Goal: Task Accomplishment & Management: Manage account settings

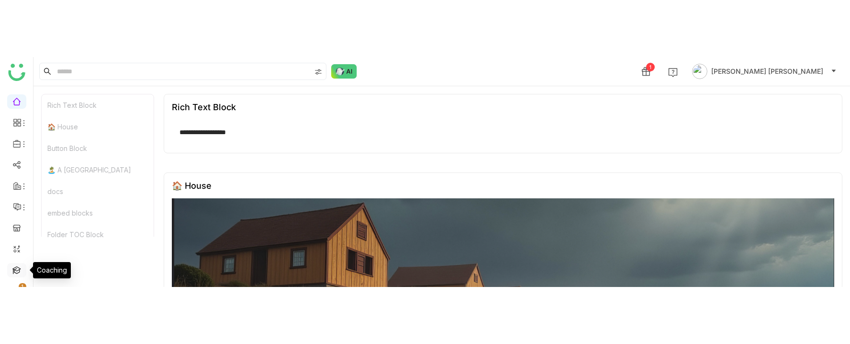
scroll to position [102, 0]
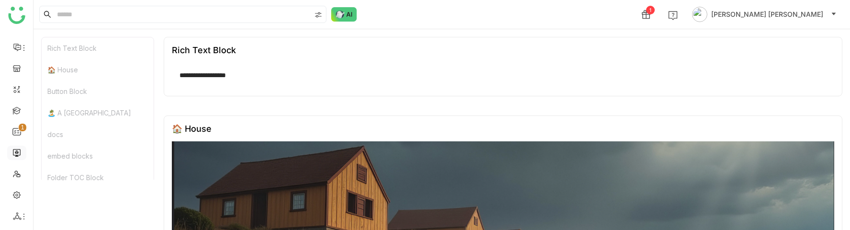
click at [18, 154] on link at bounding box center [16, 152] width 9 height 8
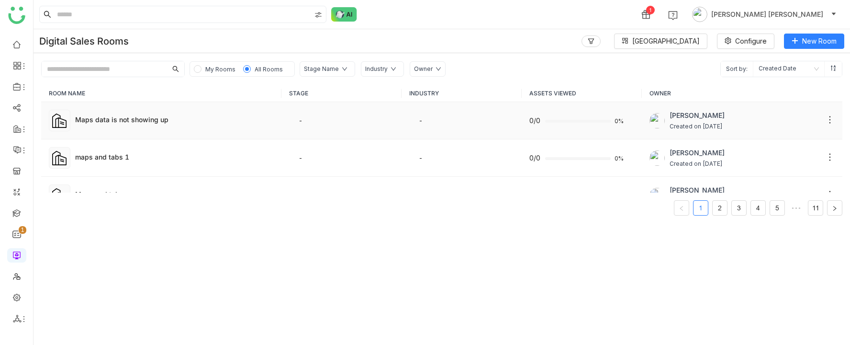
click at [156, 113] on td "Maps data is not showing up" at bounding box center [161, 120] width 240 height 37
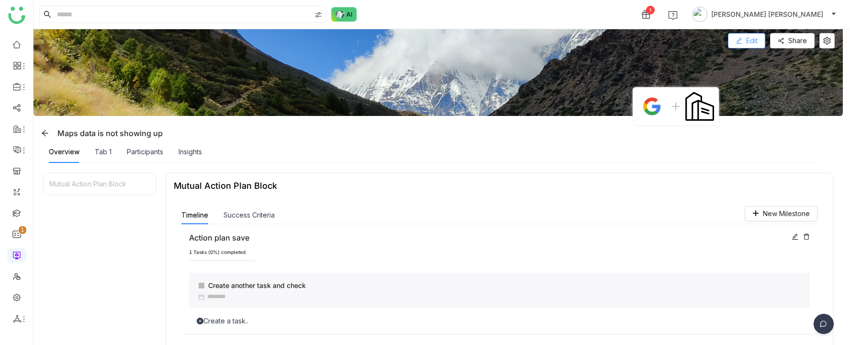
click at [753, 44] on span "Edit" at bounding box center [751, 40] width 11 height 11
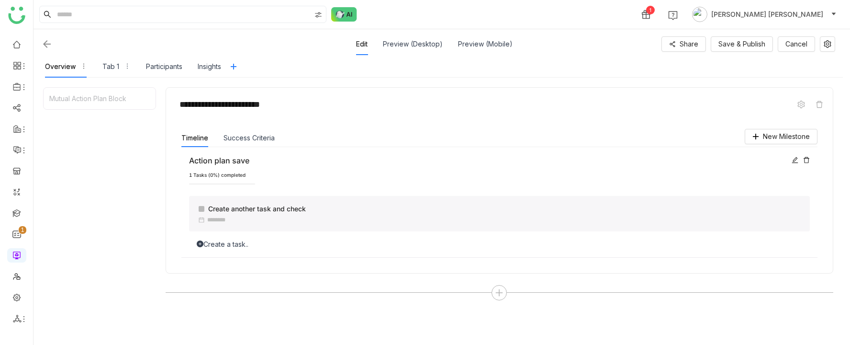
scroll to position [129, 0]
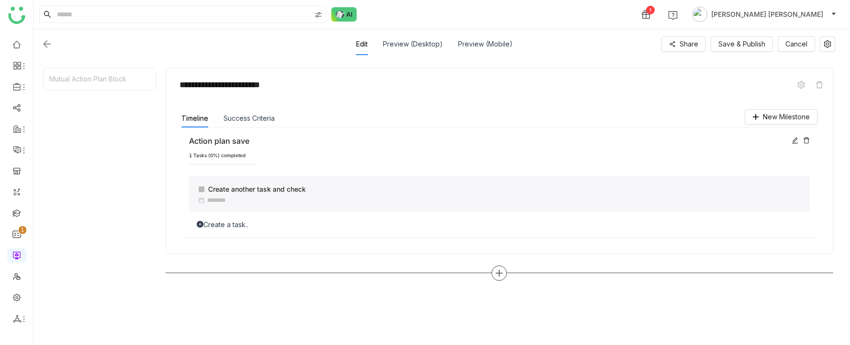
click at [503, 229] on icon at bounding box center [499, 272] width 9 height 9
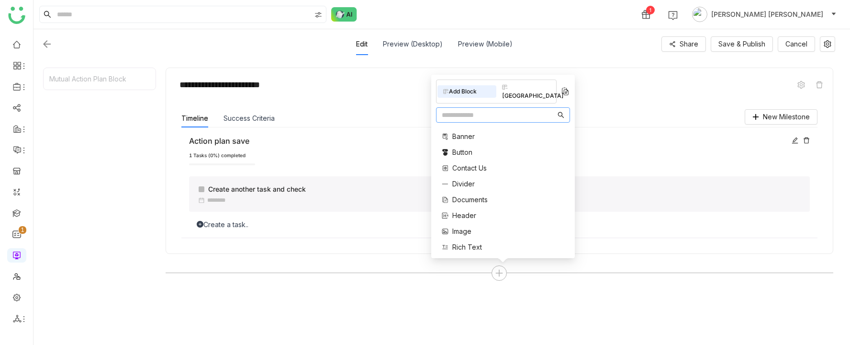
click at [479, 201] on span "Documents" at bounding box center [469, 199] width 35 height 10
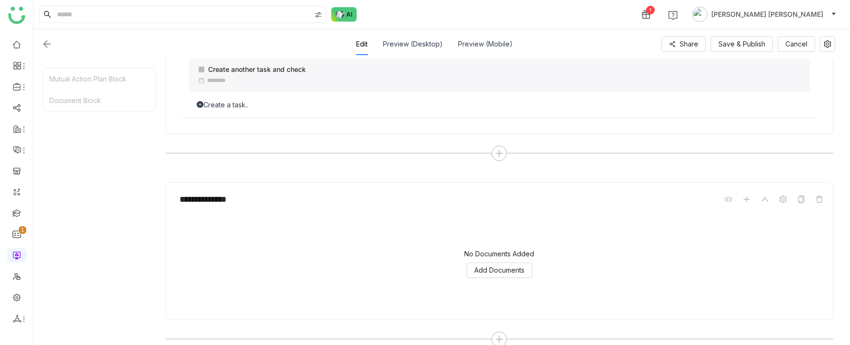
scroll to position [262, 0]
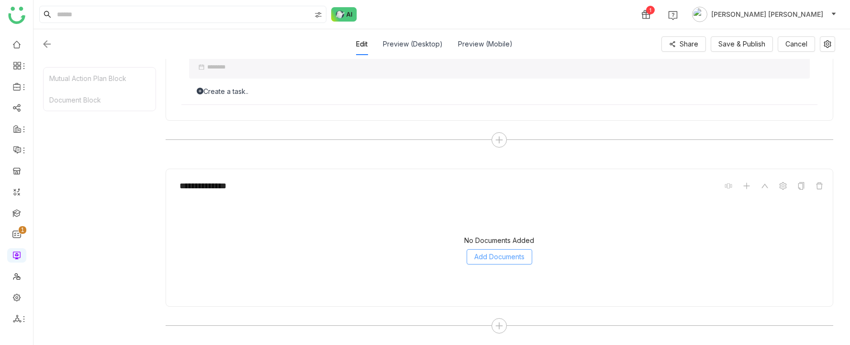
click at [517, 229] on span "Add Documents" at bounding box center [499, 256] width 50 height 11
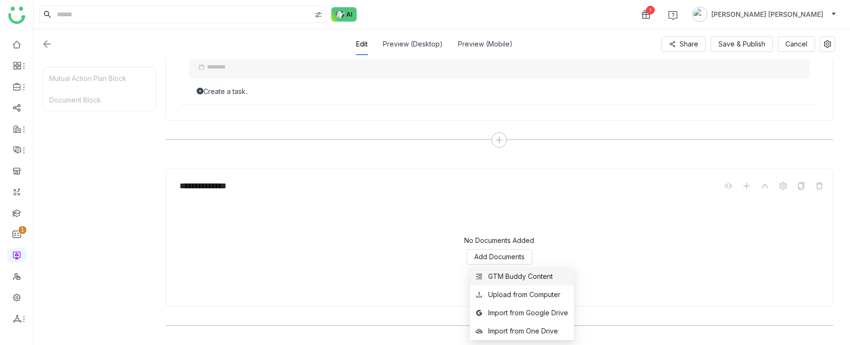
click at [514, 229] on div "GTM Buddy Content" at bounding box center [520, 276] width 65 height 11
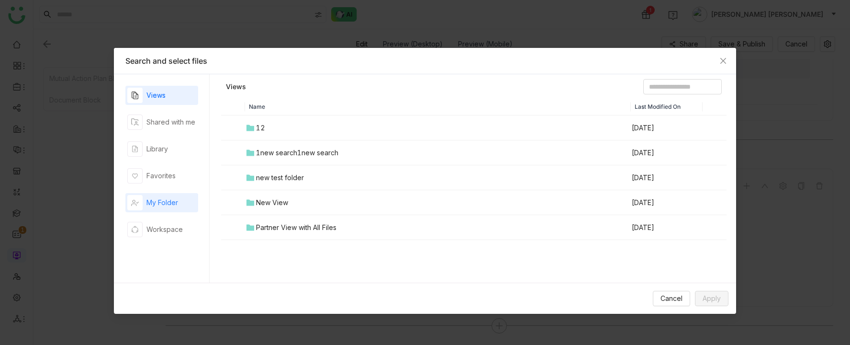
click at [171, 197] on div "My Folder" at bounding box center [162, 202] width 32 height 11
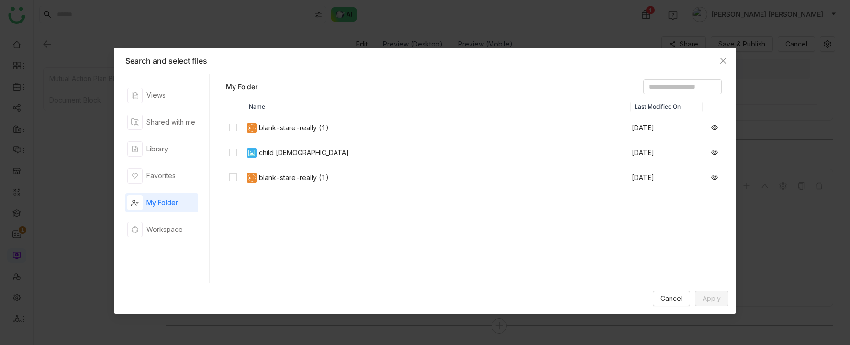
click at [259, 125] on div "blank-stare-really (1)" at bounding box center [294, 128] width 70 height 11
click at [710, 229] on span "Apply" at bounding box center [712, 298] width 18 height 11
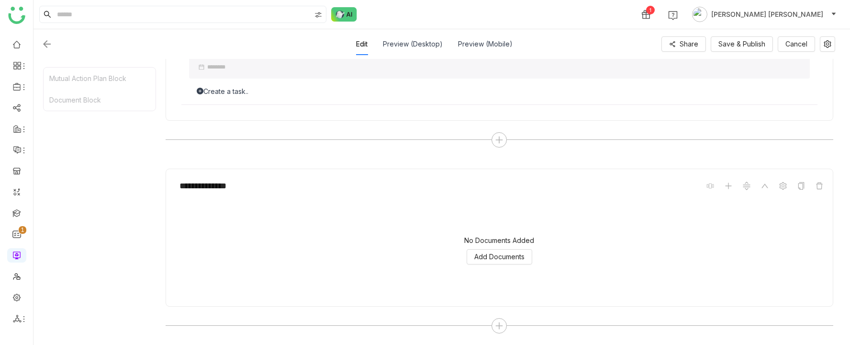
scroll to position [240, 0]
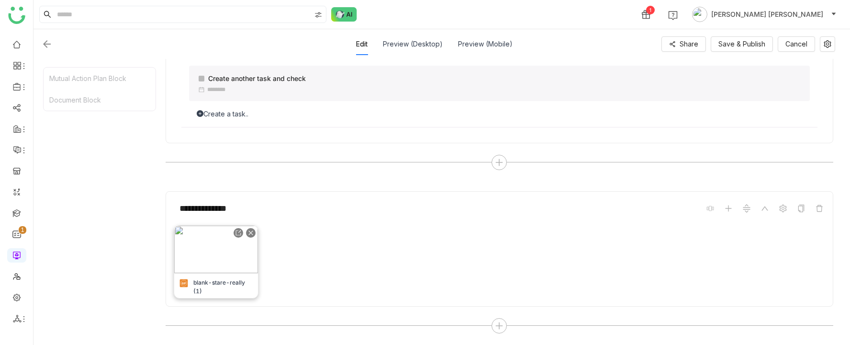
click at [235, 229] on img at bounding box center [216, 248] width 84 height 47
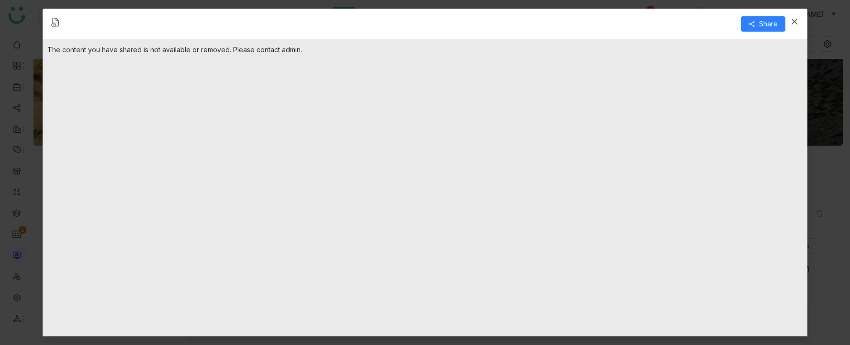
click at [795, 23] on icon "Close" at bounding box center [795, 22] width 8 height 8
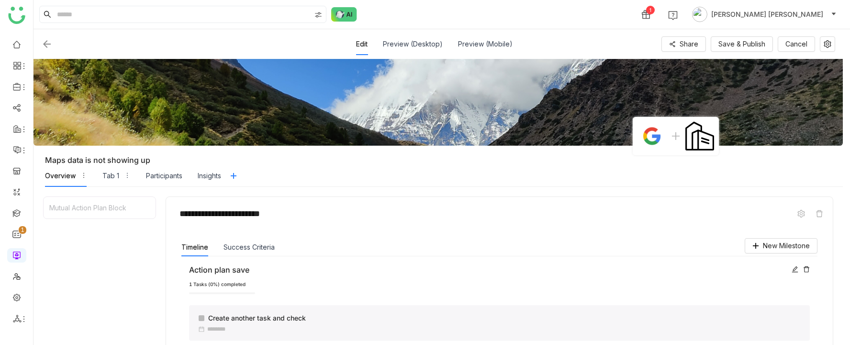
click at [825, 207] on div "**********" at bounding box center [499, 213] width 651 height 18
click at [823, 210] on icon at bounding box center [820, 214] width 8 height 8
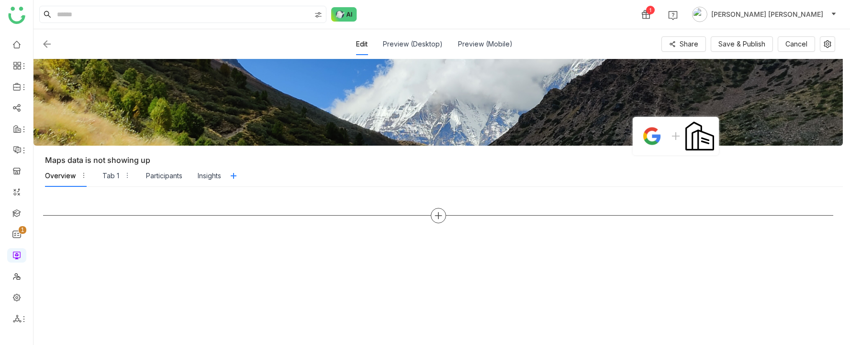
click at [446, 210] on div at bounding box center [438, 215] width 15 height 15
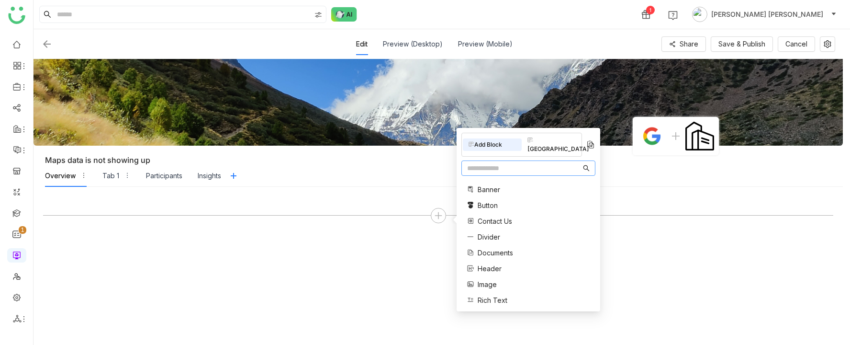
click at [489, 184] on span "Banner" at bounding box center [489, 189] width 22 height 10
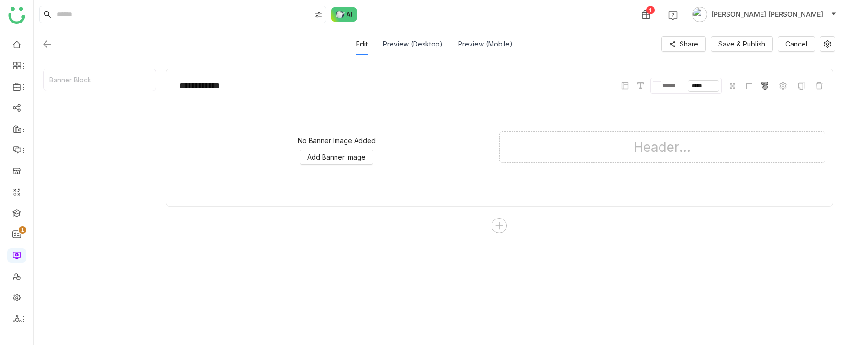
scroll to position [129, 0]
click at [501, 221] on icon at bounding box center [499, 224] width 9 height 9
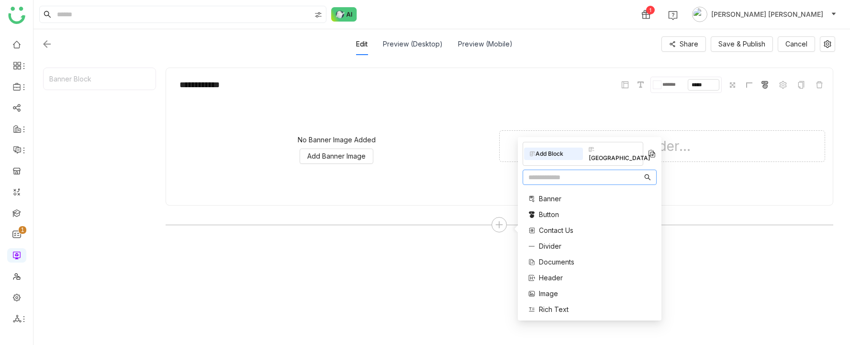
click at [541, 225] on span "Contact Us" at bounding box center [556, 230] width 34 height 10
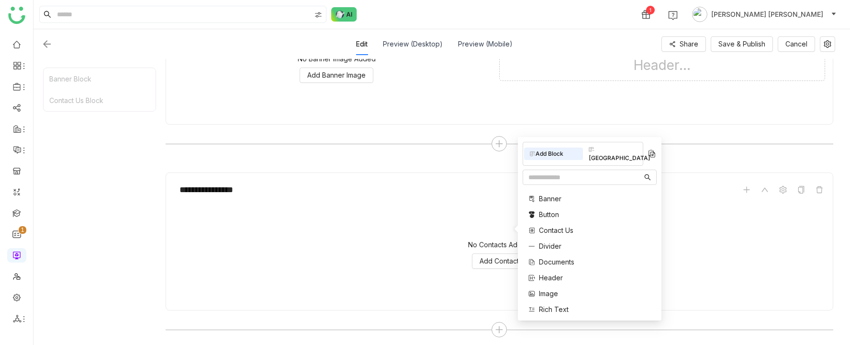
scroll to position [213, 0]
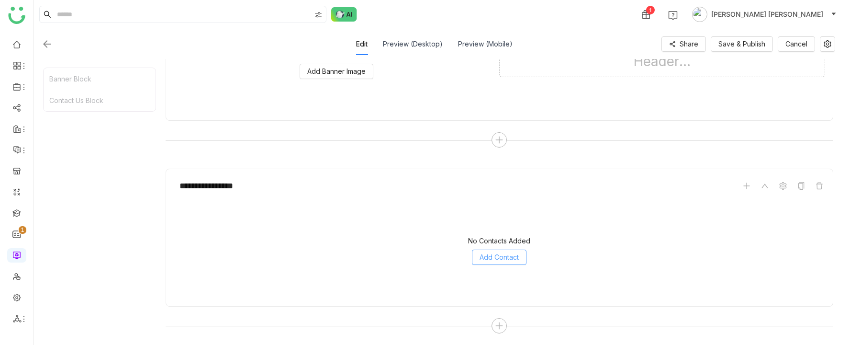
click at [507, 229] on span "Add Contact" at bounding box center [499, 257] width 39 height 11
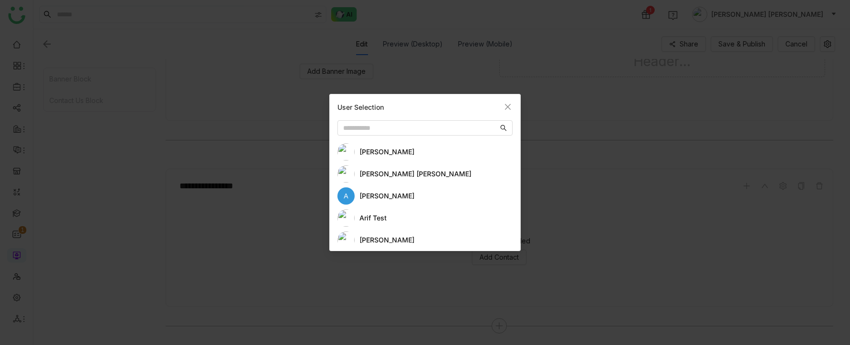
click at [384, 168] on div "[PERSON_NAME] [PERSON_NAME]" at bounding box center [435, 173] width 153 height 11
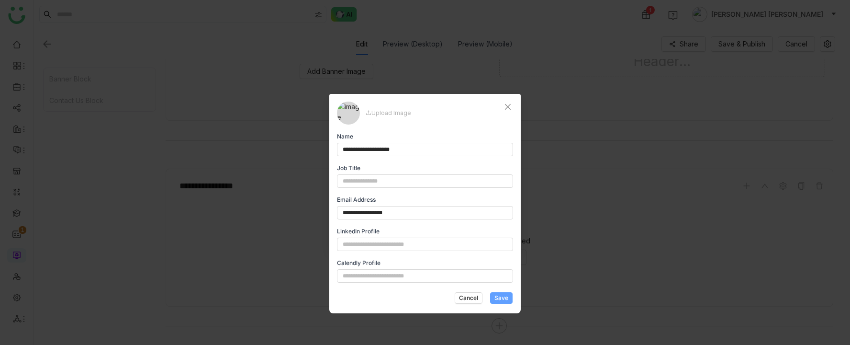
click at [502, 229] on span "Save" at bounding box center [501, 297] width 14 height 9
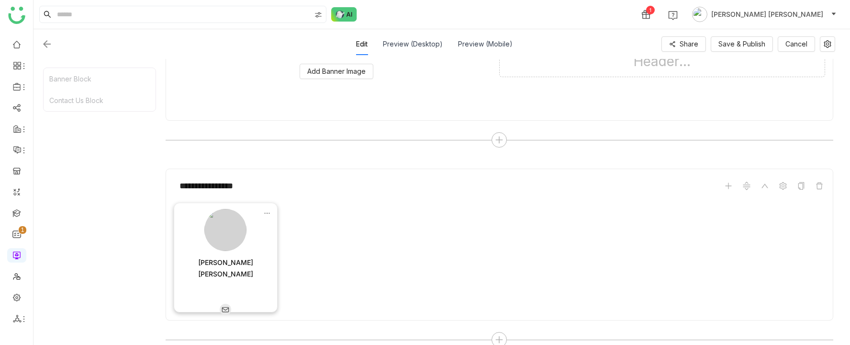
click at [226, 229] on img at bounding box center [225, 308] width 11 height 11
click at [267, 212] on icon at bounding box center [267, 213] width 7 height 7
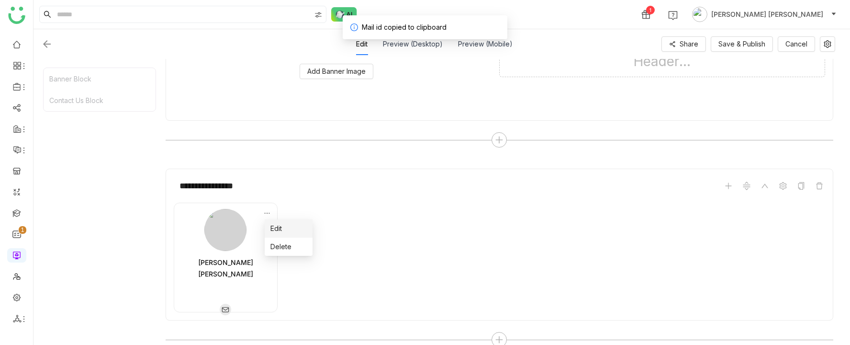
click at [274, 225] on span "Edit" at bounding box center [275, 228] width 11 height 11
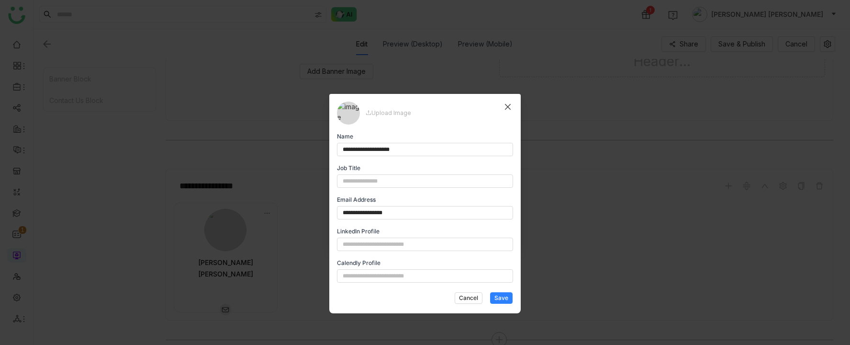
click at [505, 112] on span "Close" at bounding box center [508, 107] width 26 height 26
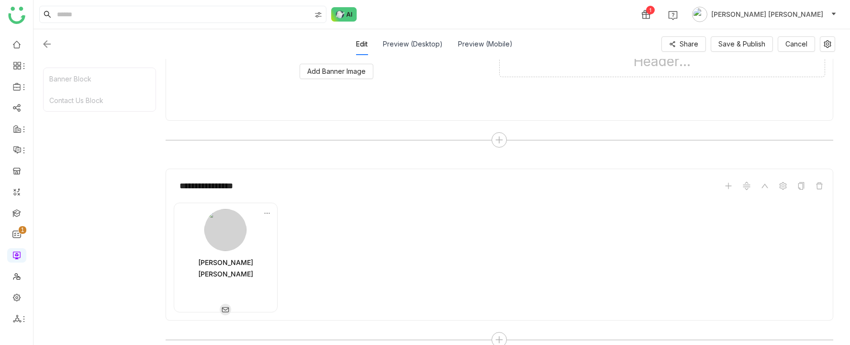
scroll to position [227, 0]
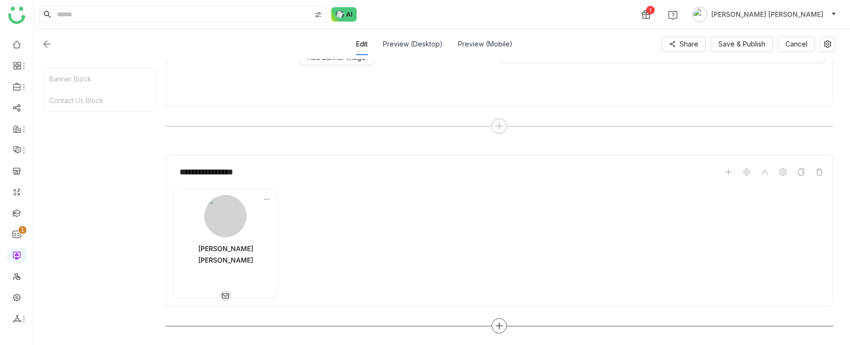
click at [505, 229] on div at bounding box center [499, 325] width 15 height 15
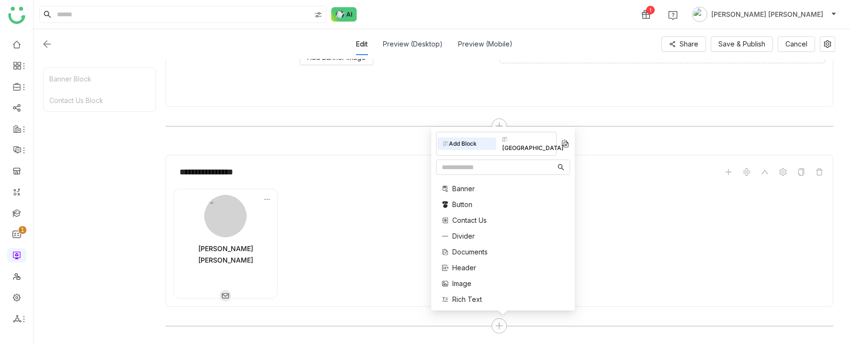
click at [476, 229] on span "Documents" at bounding box center [469, 251] width 35 height 10
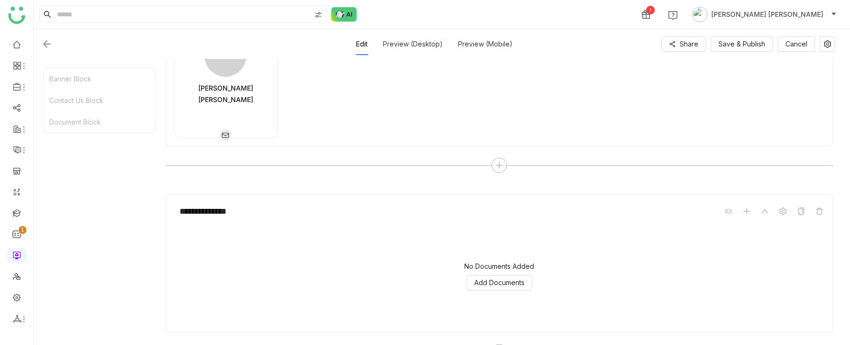
scroll to position [413, 0]
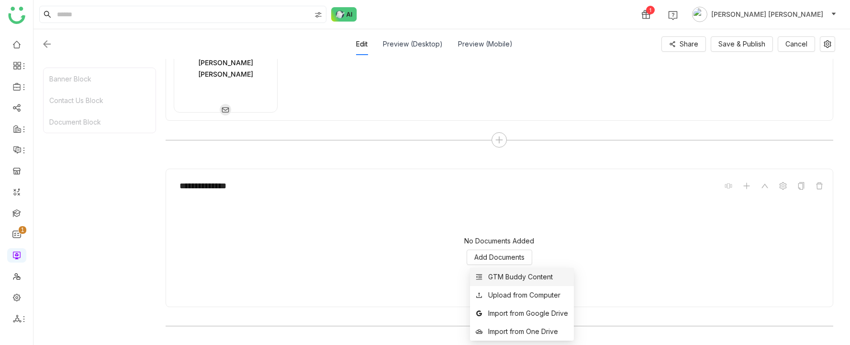
click at [497, 229] on div "GTM Buddy Content" at bounding box center [520, 276] width 65 height 11
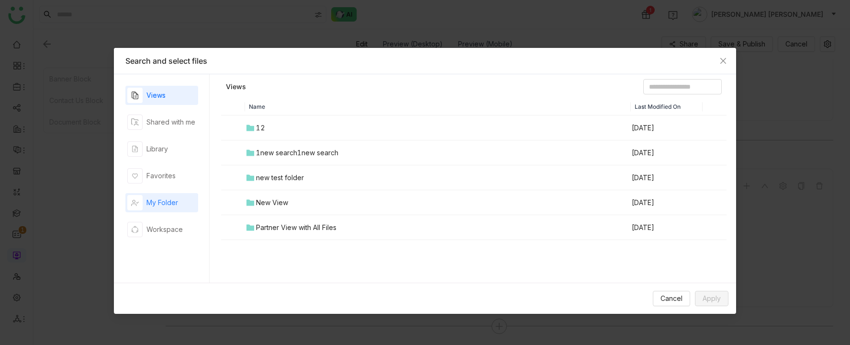
click at [149, 195] on div "My Folder" at bounding box center [152, 202] width 51 height 15
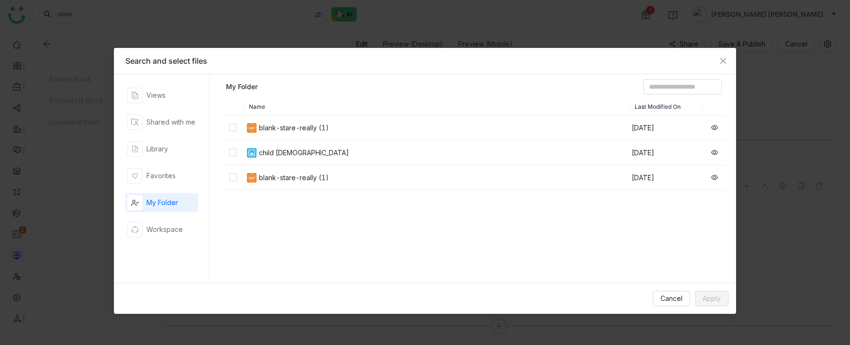
click at [265, 151] on div "child [DEMOGRAPHIC_DATA]" at bounding box center [304, 152] width 90 height 11
click at [722, 229] on button "Apply" at bounding box center [712, 297] width 34 height 15
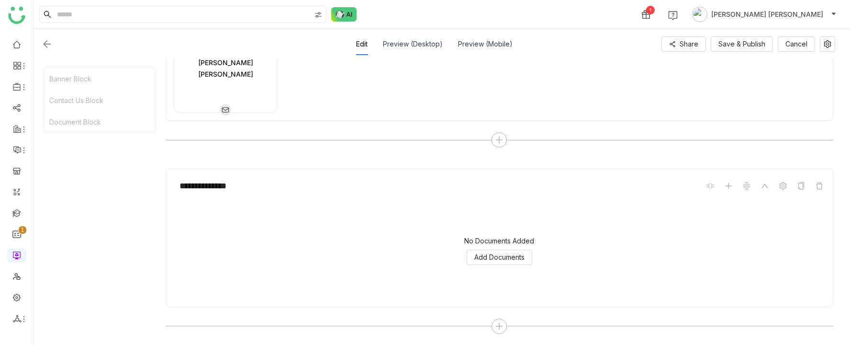
scroll to position [391, 0]
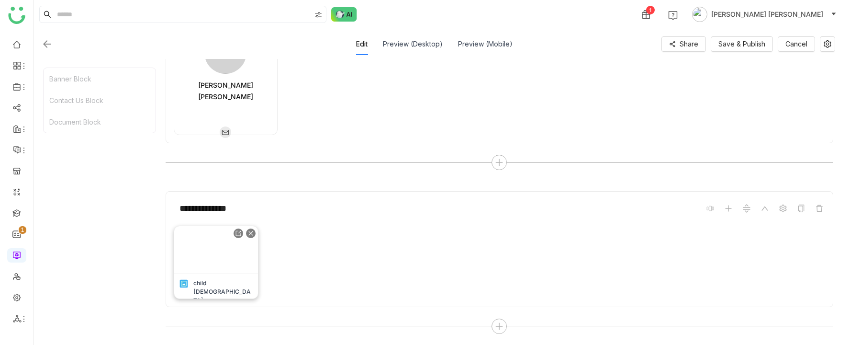
click at [215, 229] on img at bounding box center [216, 249] width 84 height 47
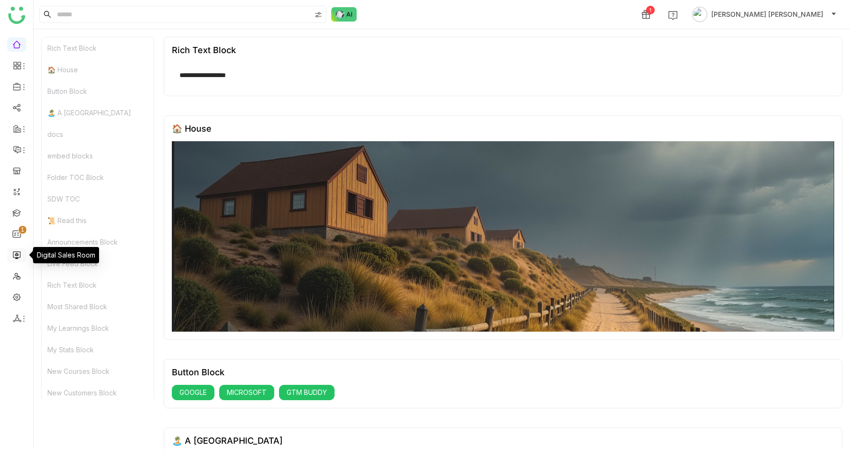
click at [15, 250] on link at bounding box center [16, 254] width 9 height 8
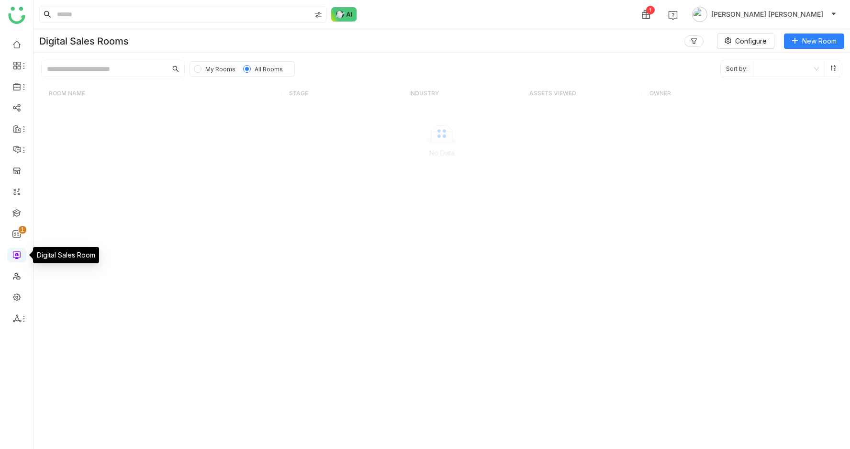
click at [15, 250] on link at bounding box center [16, 254] width 9 height 8
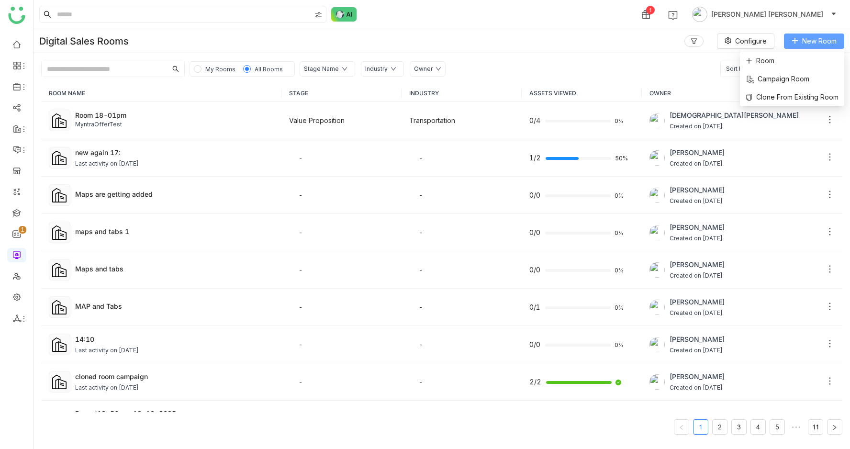
click at [797, 46] on button "New Room" at bounding box center [814, 41] width 60 height 15
click at [778, 56] on li "Room" at bounding box center [792, 61] width 104 height 18
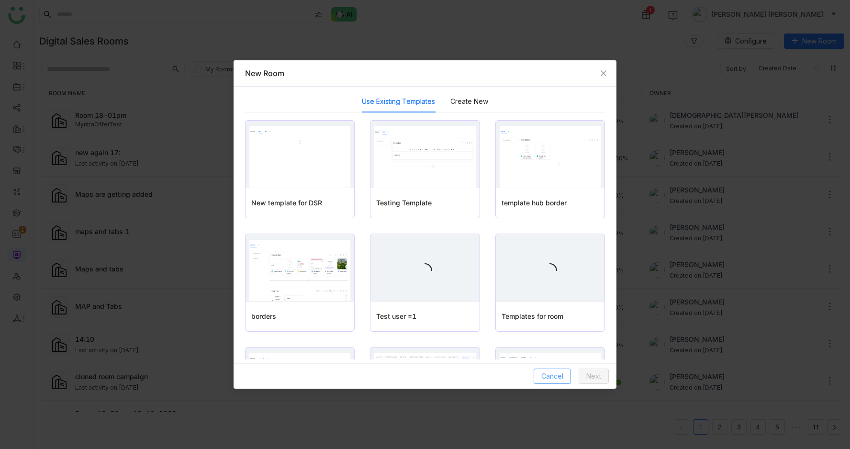
click at [548, 380] on span "Cancel" at bounding box center [552, 376] width 22 height 11
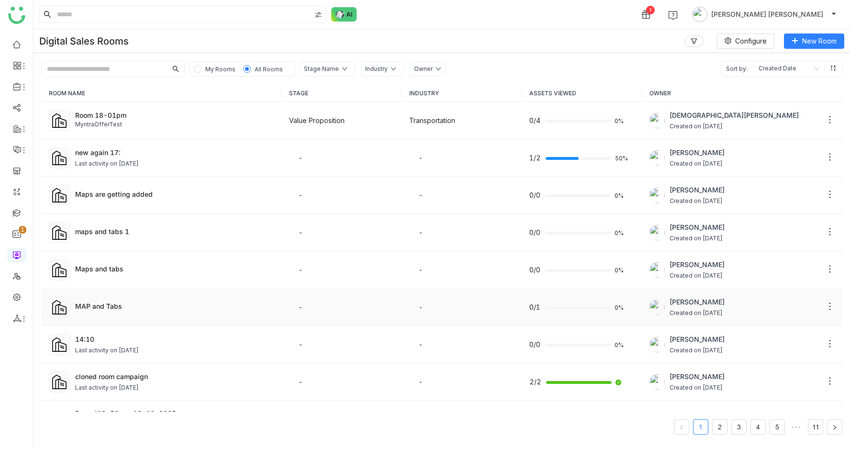
scroll to position [447, 0]
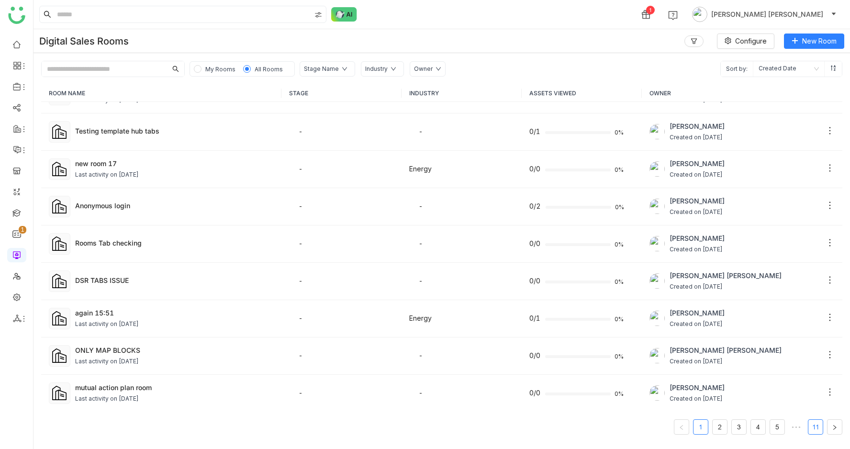
click at [816, 426] on link "11" at bounding box center [815, 427] width 14 height 14
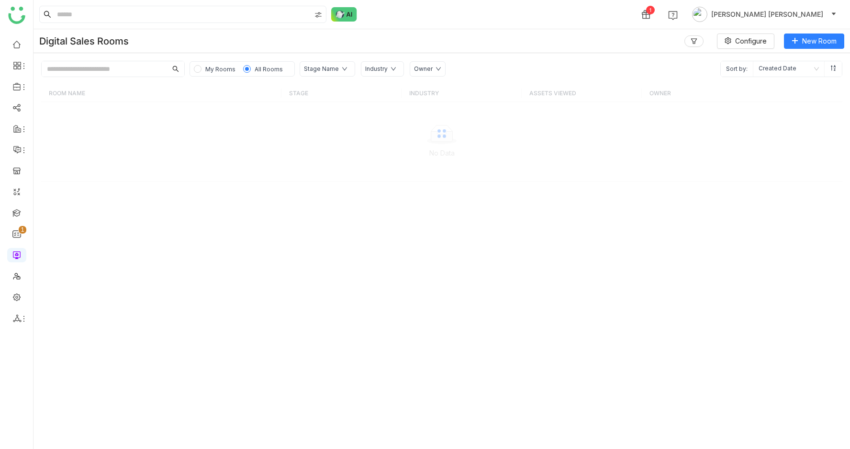
scroll to position [0, 0]
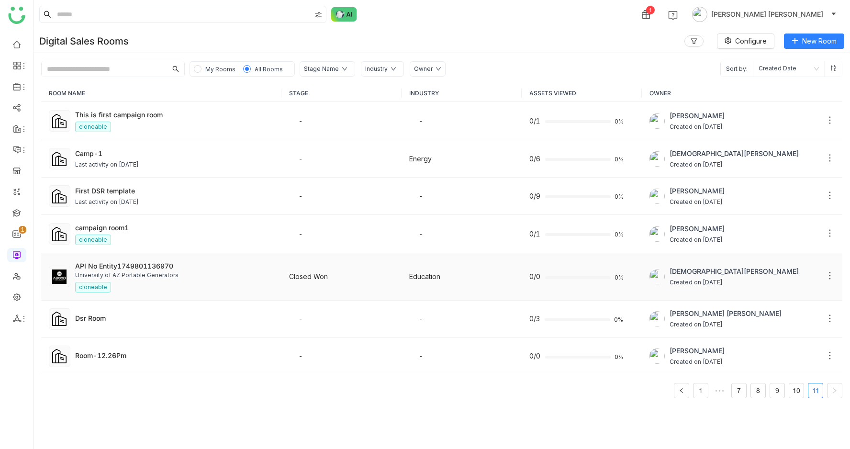
click at [167, 272] on div "University of AZ Portable Generators" at bounding box center [174, 275] width 199 height 9
click at [125, 267] on div "API No Entity1749801136970" at bounding box center [174, 266] width 199 height 10
click at [117, 266] on div "API No Entity1749801136970" at bounding box center [174, 266] width 199 height 10
click at [105, 266] on div "API No Entity1749801136970" at bounding box center [174, 266] width 199 height 10
click at [696, 275] on span "[DEMOGRAPHIC_DATA][PERSON_NAME]" at bounding box center [734, 271] width 129 height 11
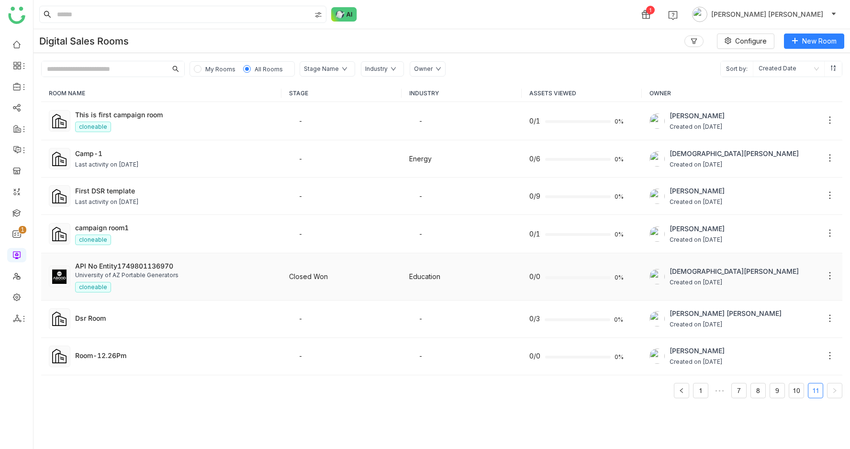
click at [158, 266] on div "API No Entity1749801136970" at bounding box center [174, 266] width 199 height 10
click at [66, 277] on img at bounding box center [59, 276] width 14 height 14
click at [127, 262] on div "API No Entity1749801136970" at bounding box center [174, 266] width 199 height 10
click at [124, 266] on div "API No Entity1749801136970" at bounding box center [174, 266] width 199 height 10
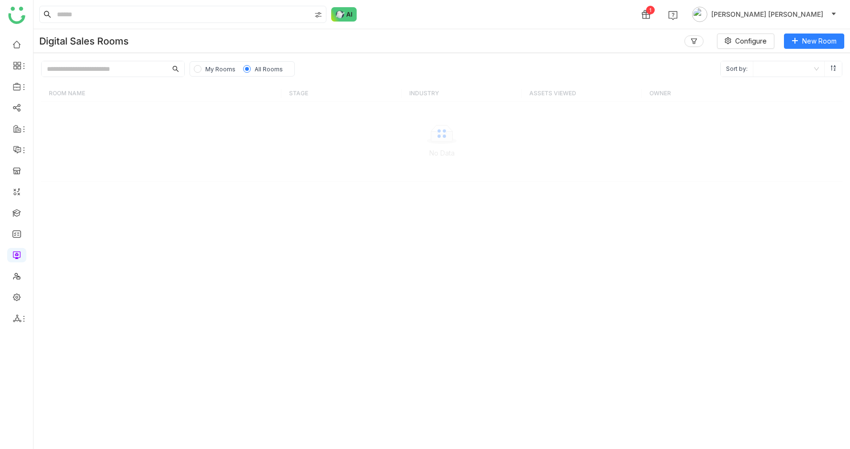
click at [212, 68] on span "My Rooms" at bounding box center [220, 69] width 30 height 7
click at [261, 70] on span "All Rooms" at bounding box center [269, 69] width 28 height 7
click at [17, 289] on ul at bounding box center [16, 182] width 33 height 302
click at [14, 47] on link at bounding box center [16, 44] width 9 height 8
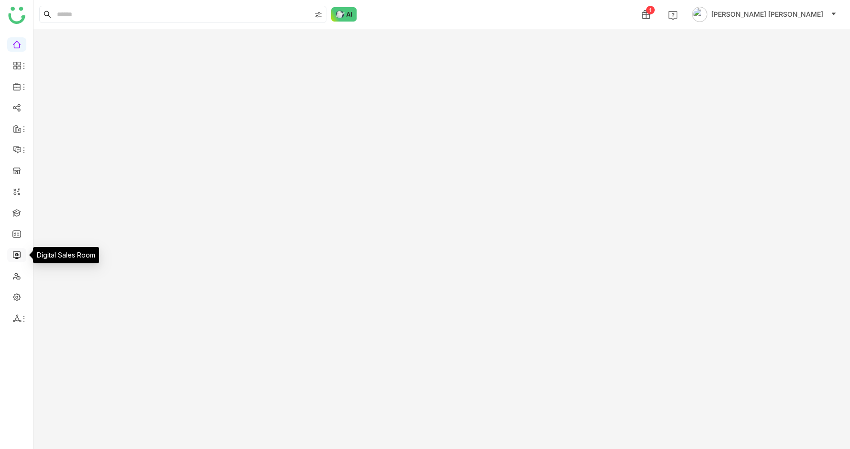
click at [15, 251] on link at bounding box center [16, 254] width 9 height 8
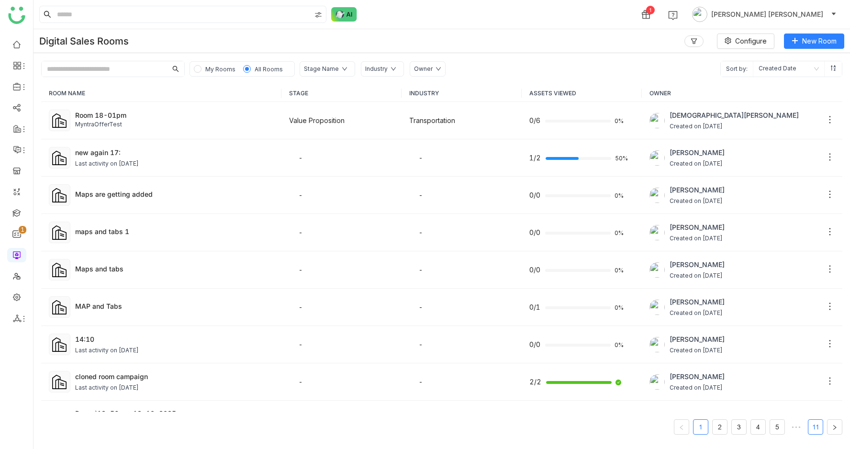
click at [816, 429] on link "11" at bounding box center [815, 427] width 14 height 14
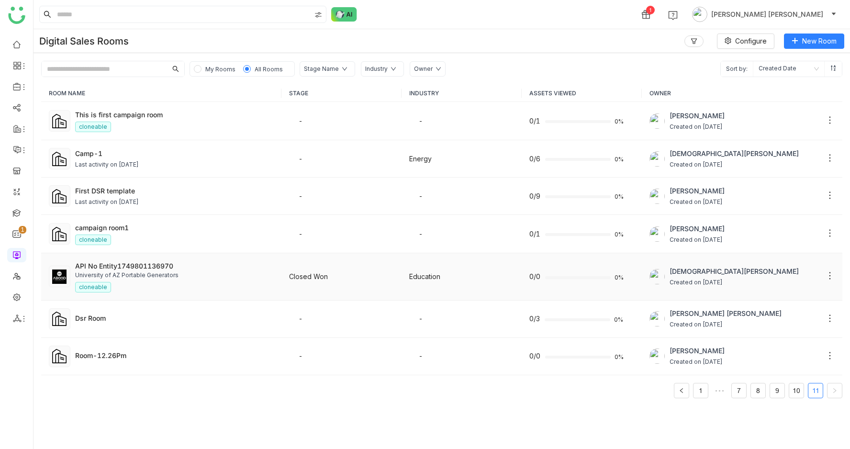
click at [203, 291] on div "cloneable" at bounding box center [174, 287] width 199 height 11
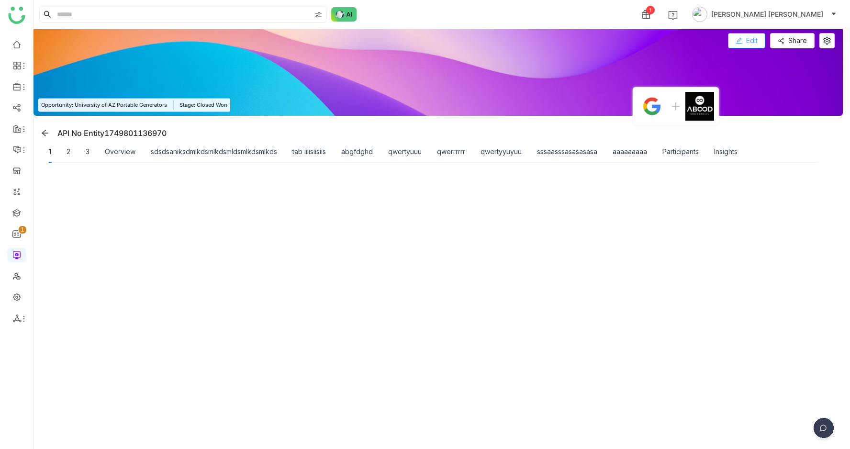
click at [758, 41] on span "Edit" at bounding box center [751, 40] width 11 height 11
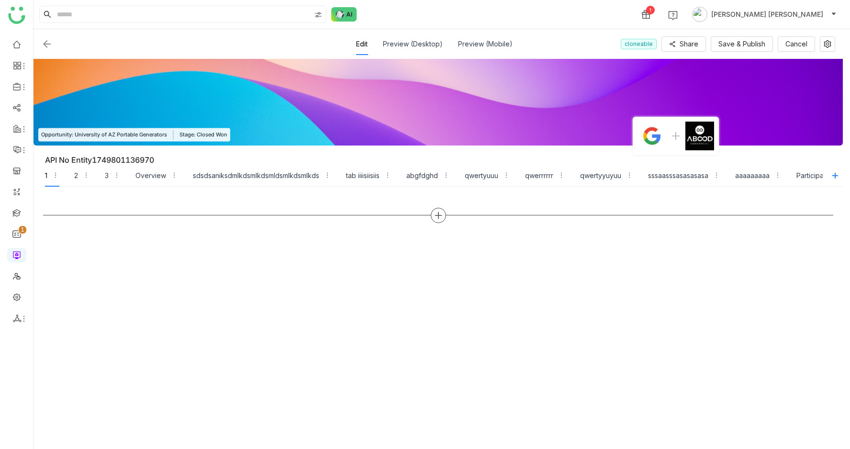
click at [441, 210] on div at bounding box center [438, 215] width 15 height 15
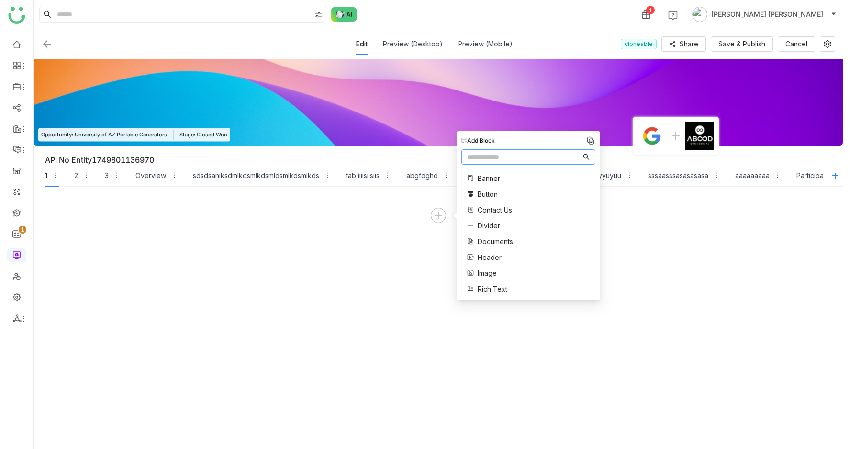
click at [487, 210] on span "Contact Us" at bounding box center [495, 210] width 34 height 10
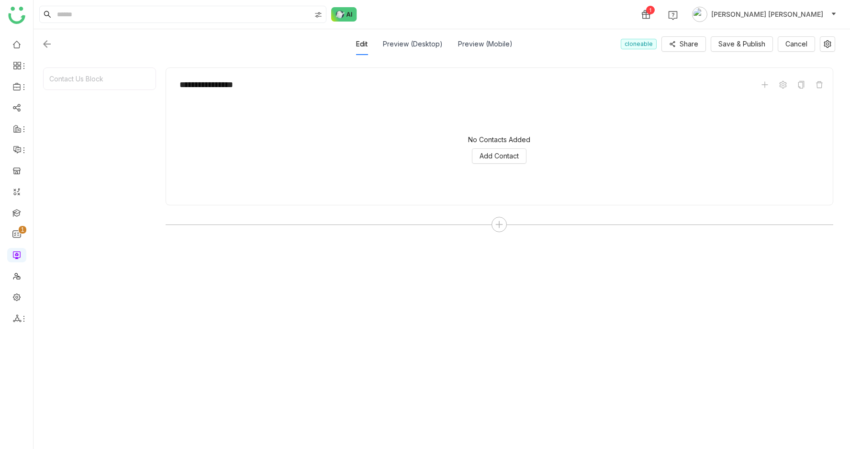
scroll to position [85, 0]
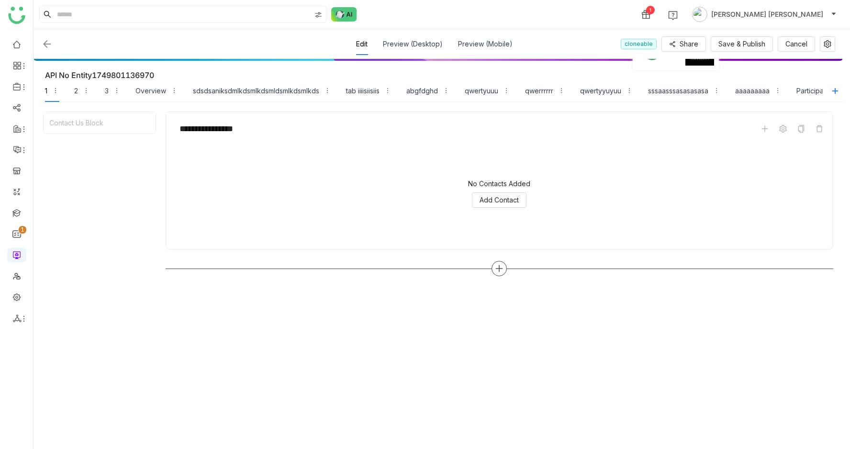
click at [503, 272] on div at bounding box center [499, 268] width 15 height 15
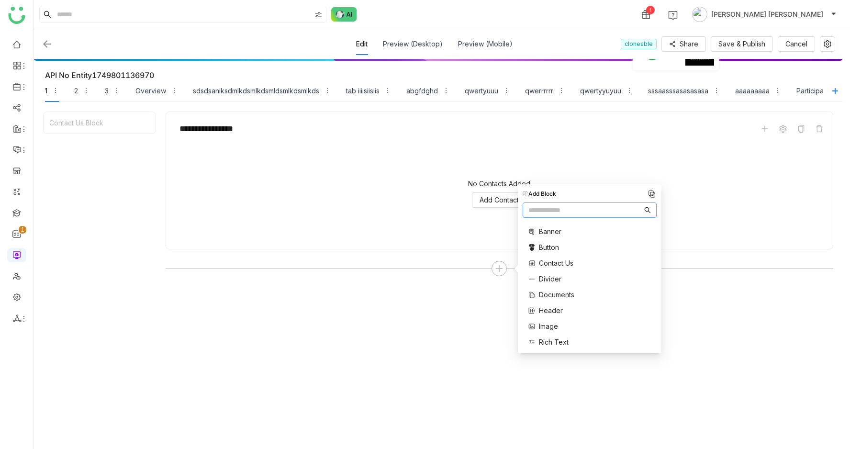
click at [558, 292] on span "Documents" at bounding box center [556, 295] width 35 height 10
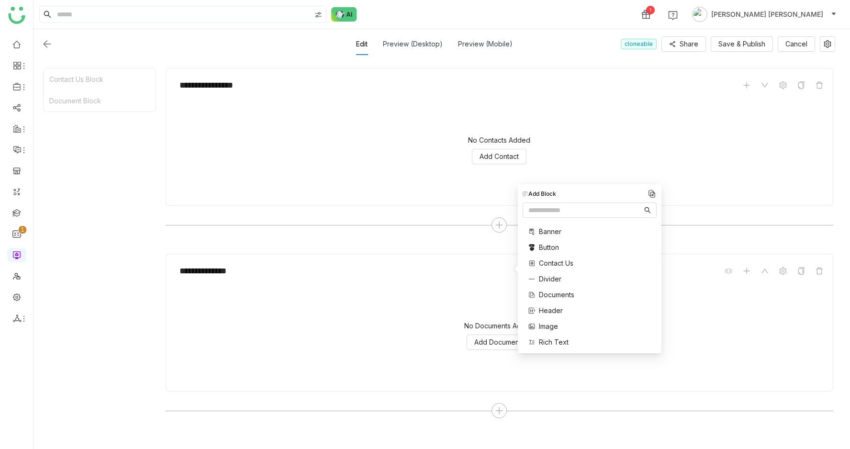
scroll to position [129, 0]
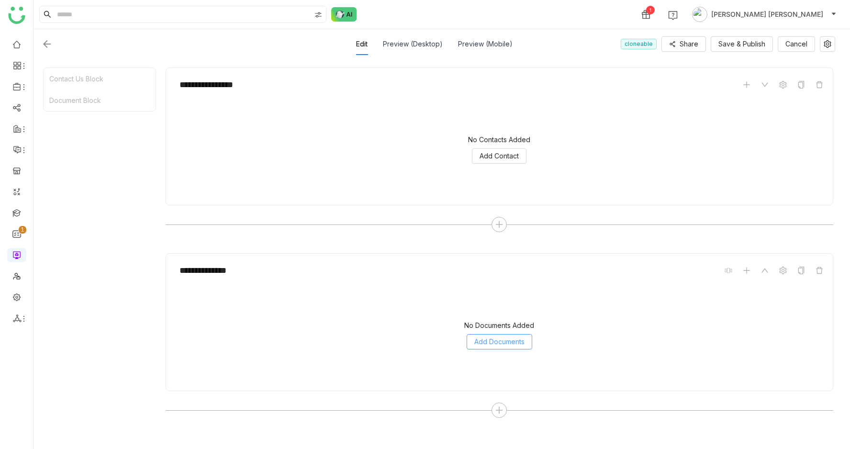
click at [514, 341] on span "Add Documents" at bounding box center [499, 341] width 50 height 11
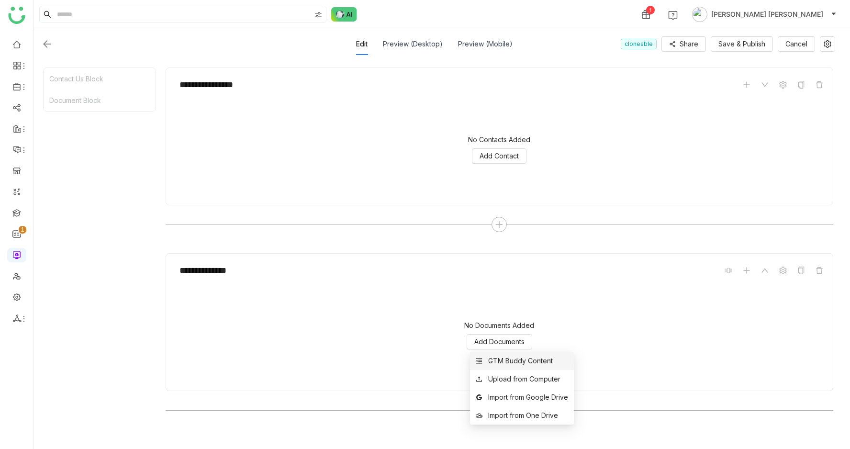
click at [513, 365] on div "GTM Buddy Content" at bounding box center [520, 361] width 65 height 11
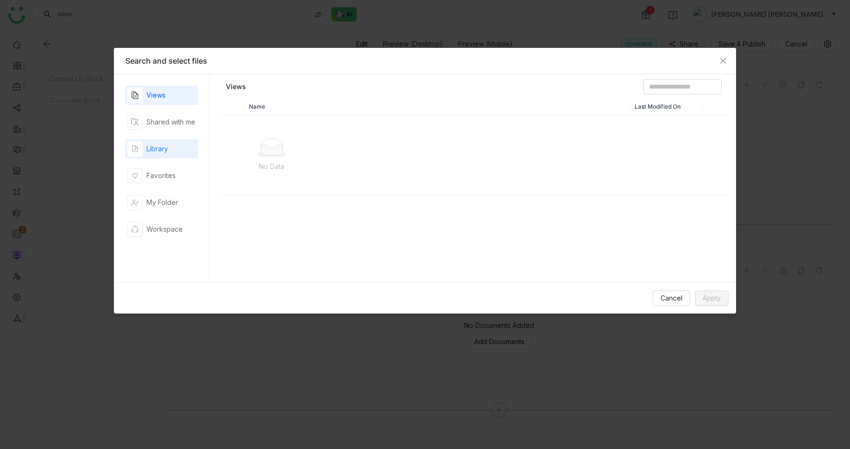
click at [162, 151] on div "Library" at bounding box center [157, 149] width 22 height 11
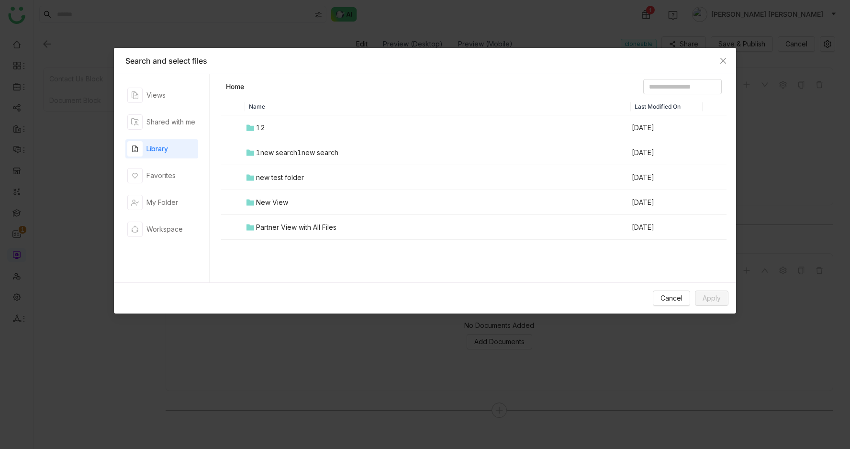
click at [289, 150] on div "1new search1new search" at bounding box center [297, 152] width 82 height 11
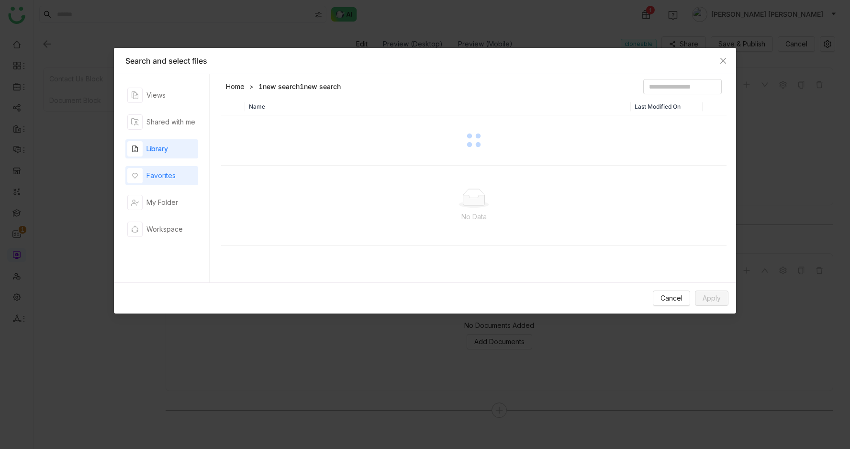
click at [169, 172] on div "Favorites" at bounding box center [160, 175] width 29 height 11
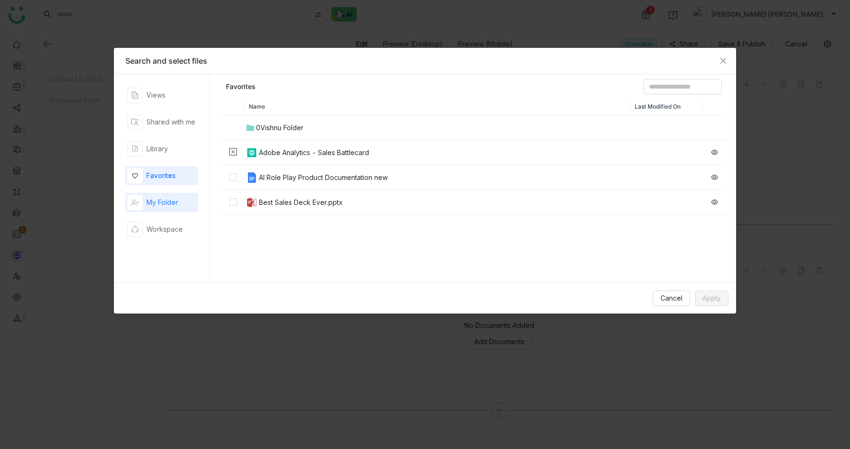
click at [165, 203] on div "My Folder" at bounding box center [162, 202] width 32 height 11
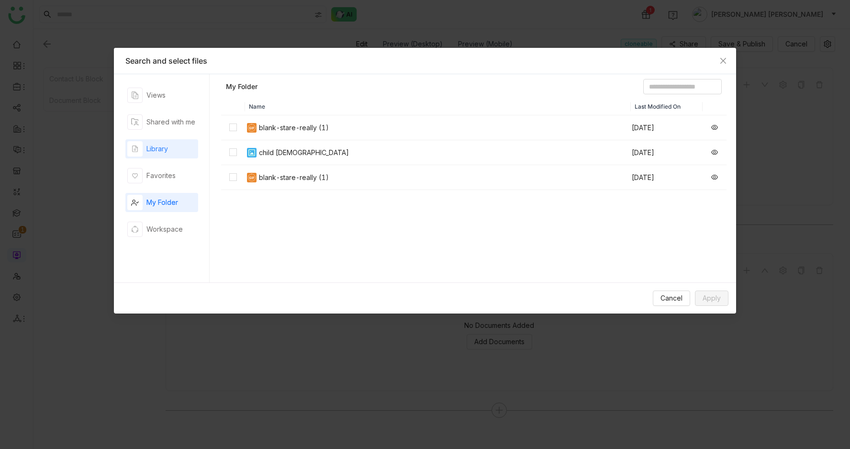
click at [158, 148] on div "Library" at bounding box center [157, 149] width 22 height 11
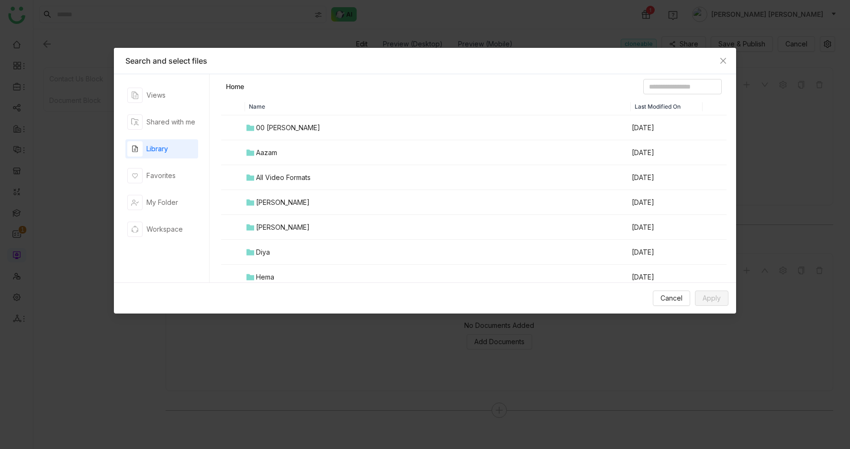
click at [277, 176] on div "All Video Formats" at bounding box center [283, 177] width 55 height 11
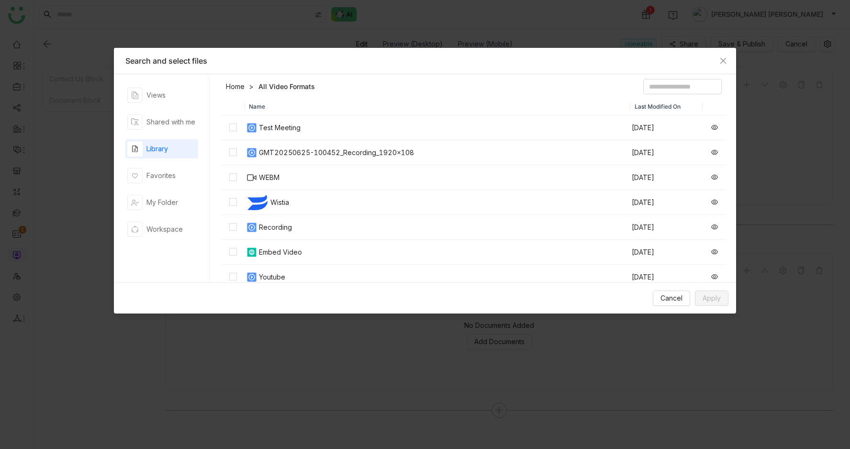
scroll to position [52, 0]
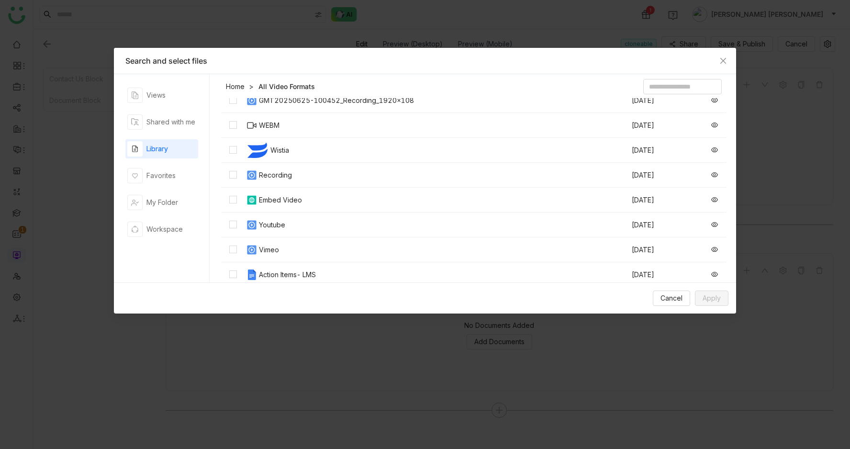
click at [237, 85] on link "Home" at bounding box center [235, 87] width 19 height 10
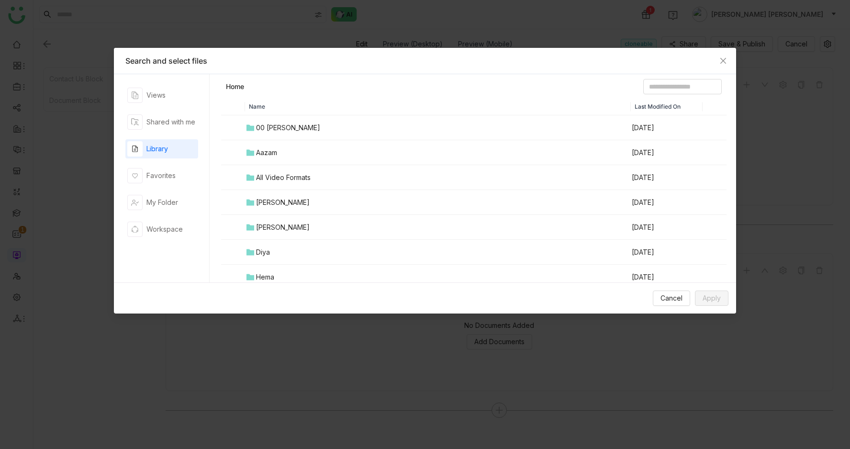
click at [261, 202] on div "bhupendra" at bounding box center [283, 202] width 54 height 11
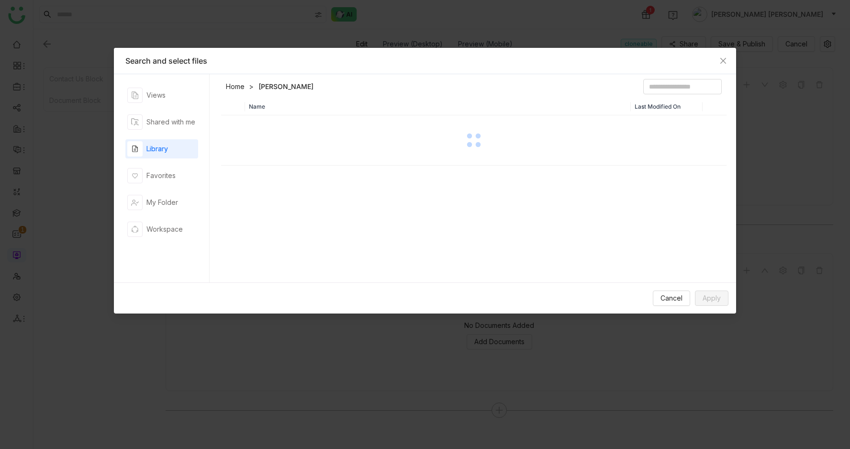
click at [230, 87] on link "Home" at bounding box center [235, 87] width 19 height 10
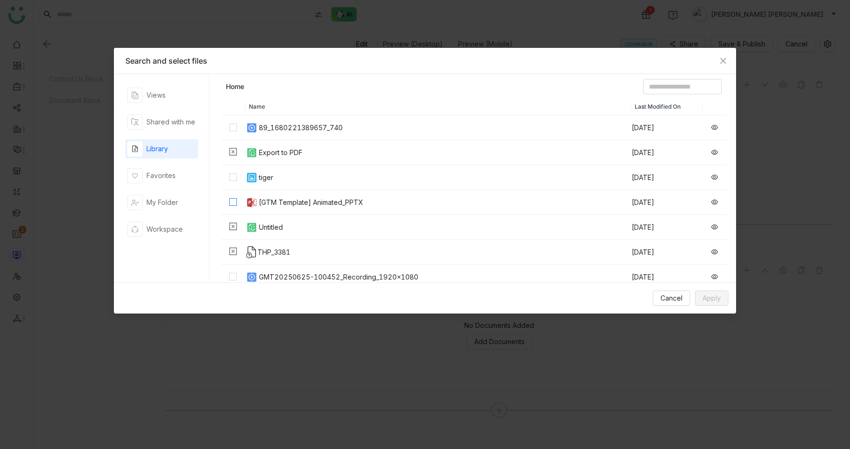
click at [231, 206] on label at bounding box center [233, 202] width 8 height 11
click at [713, 301] on span "Apply" at bounding box center [712, 298] width 18 height 11
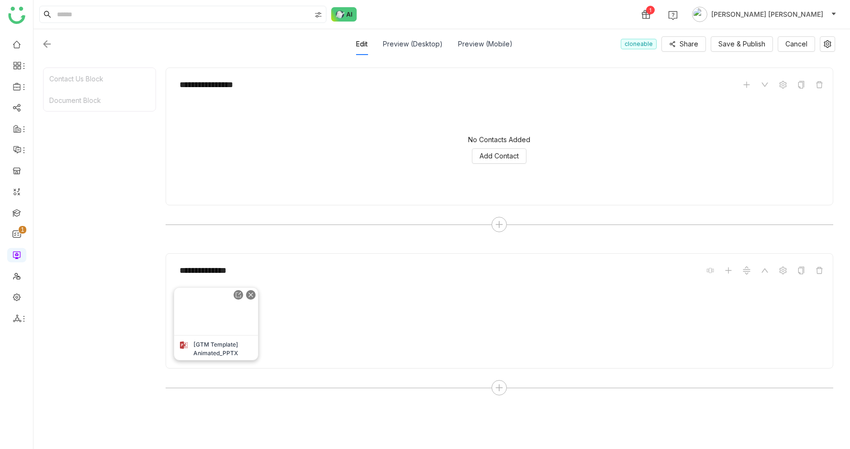
click at [209, 313] on img at bounding box center [216, 311] width 84 height 47
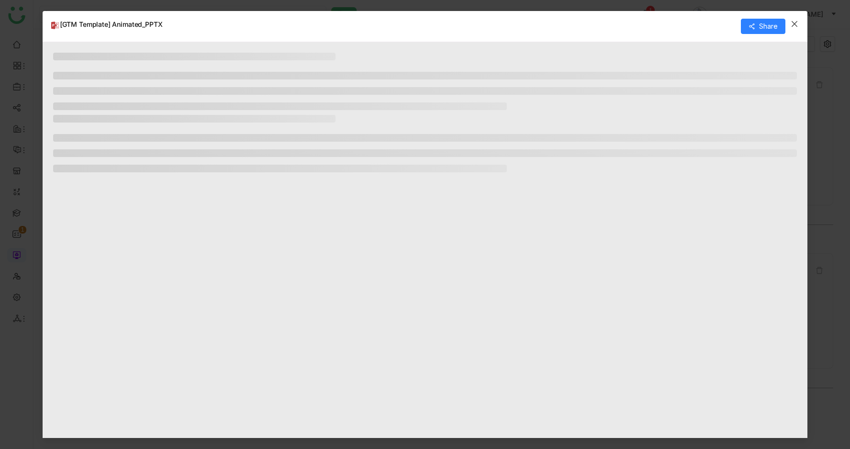
click at [798, 25] on icon "Close" at bounding box center [795, 24] width 8 height 8
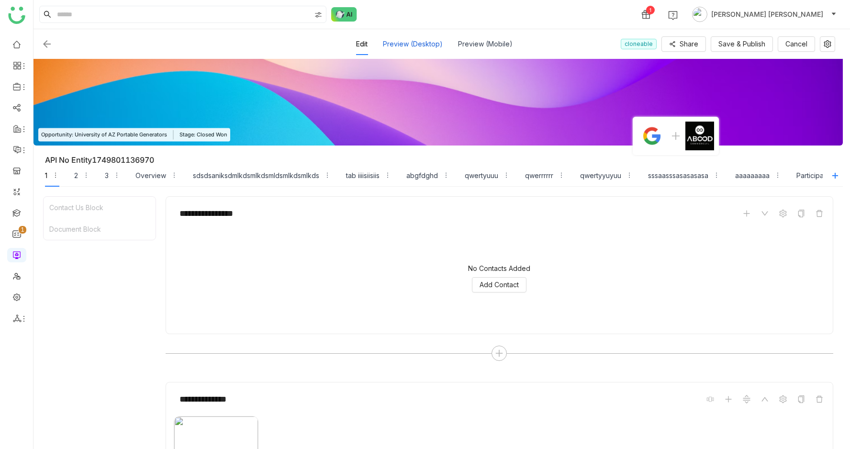
click at [409, 38] on div "Preview (Desktop)" at bounding box center [413, 44] width 60 height 22
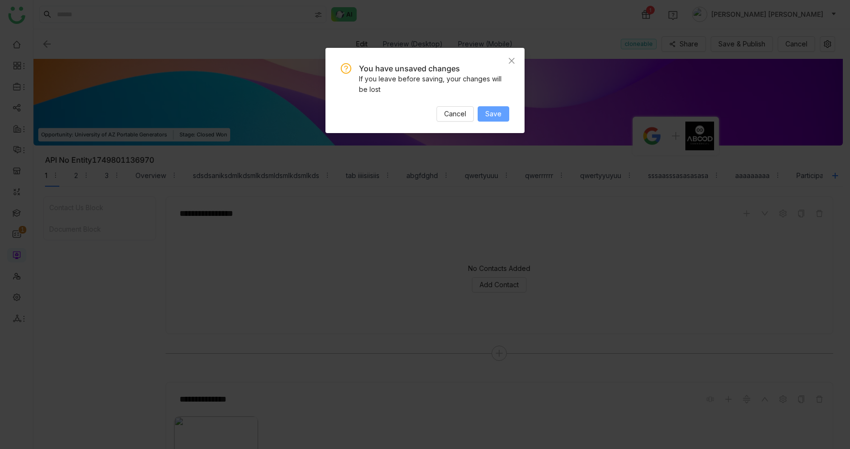
click at [501, 115] on span "Save" at bounding box center [493, 114] width 16 height 11
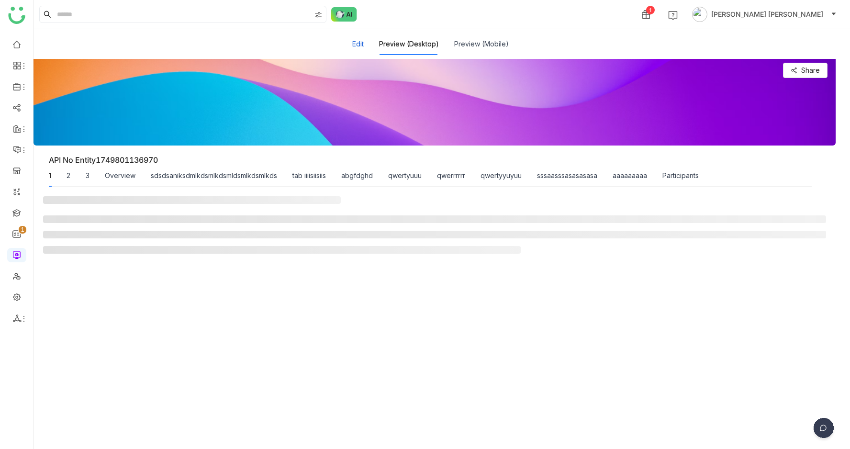
click at [363, 45] on button "Edit" at bounding box center [357, 44] width 11 height 11
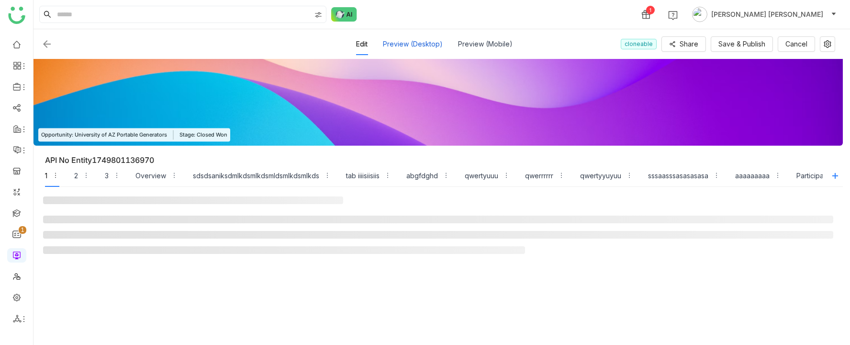
click at [401, 47] on div "Preview (Desktop)" at bounding box center [413, 44] width 60 height 22
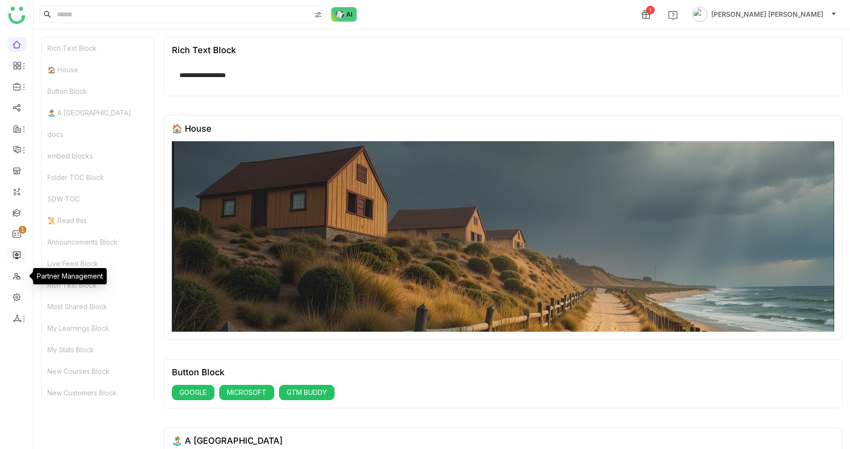
click at [15, 257] on link at bounding box center [16, 254] width 9 height 8
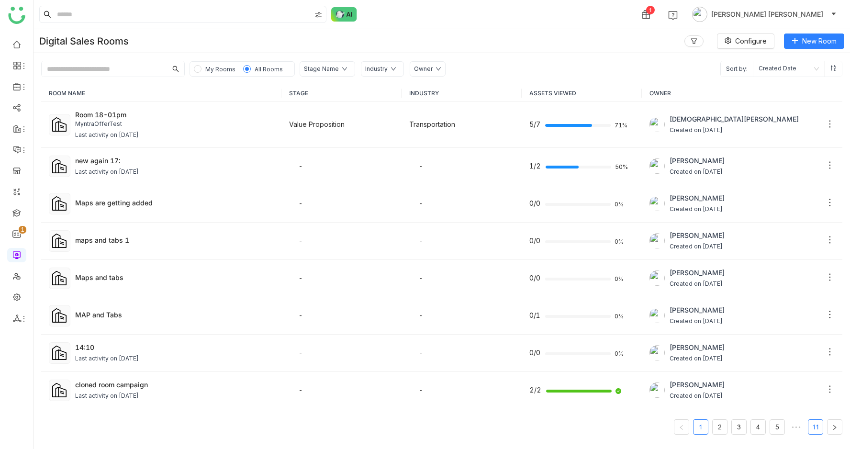
click at [816, 422] on link "11" at bounding box center [815, 427] width 14 height 14
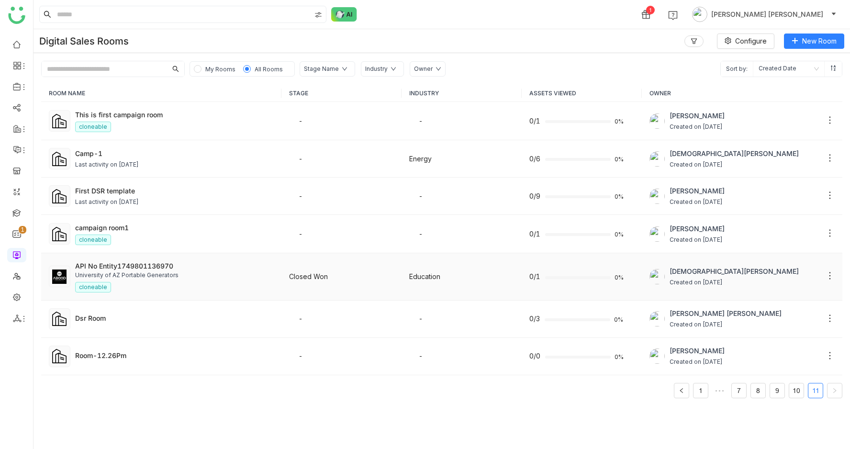
click at [115, 275] on div "University of AZ Portable Generators" at bounding box center [174, 275] width 199 height 9
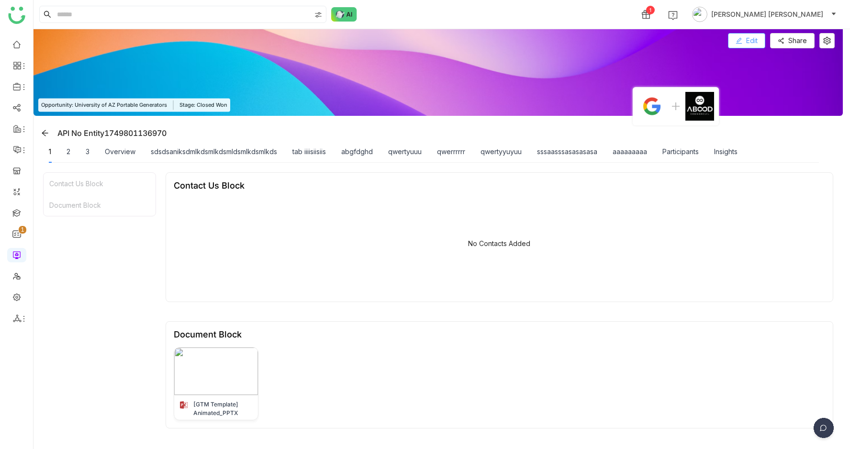
click at [744, 35] on button "Edit" at bounding box center [746, 40] width 37 height 15
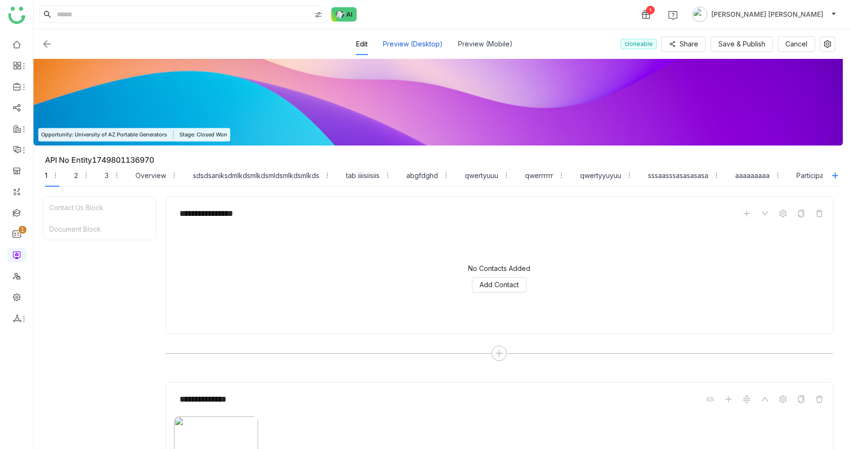
click at [427, 45] on div "Preview (Desktop)" at bounding box center [413, 44] width 60 height 22
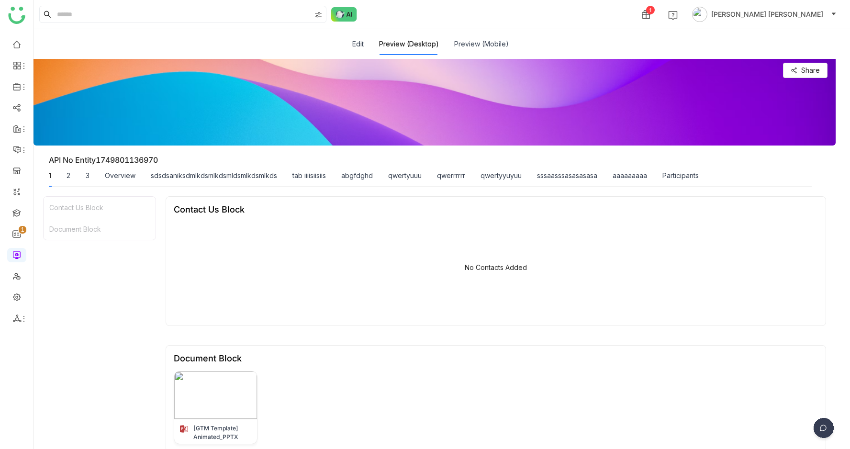
scroll to position [129, 0]
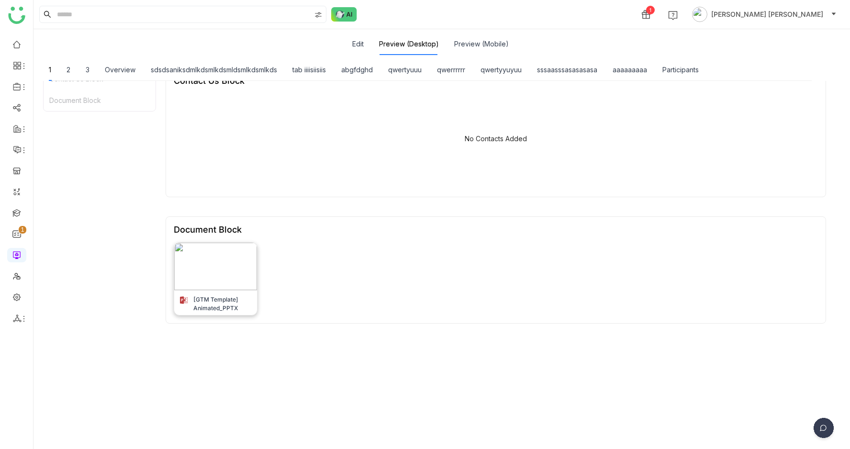
click at [226, 256] on img at bounding box center [215, 266] width 83 height 47
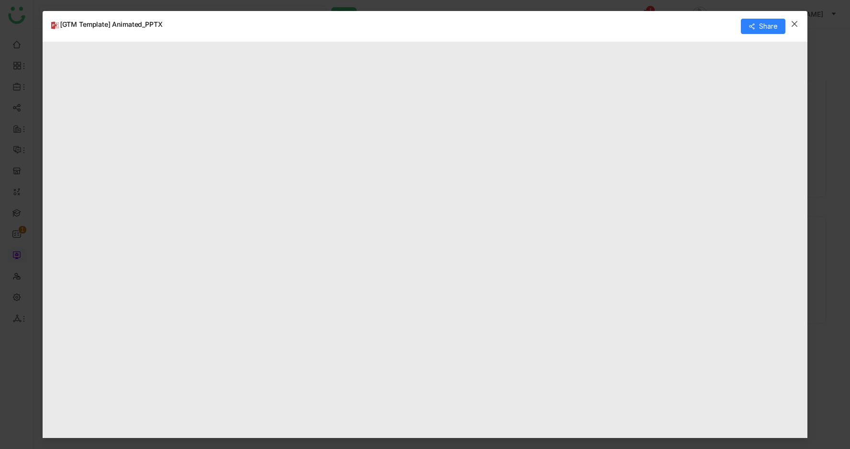
type input "*"
click at [798, 22] on span "Close" at bounding box center [795, 24] width 26 height 26
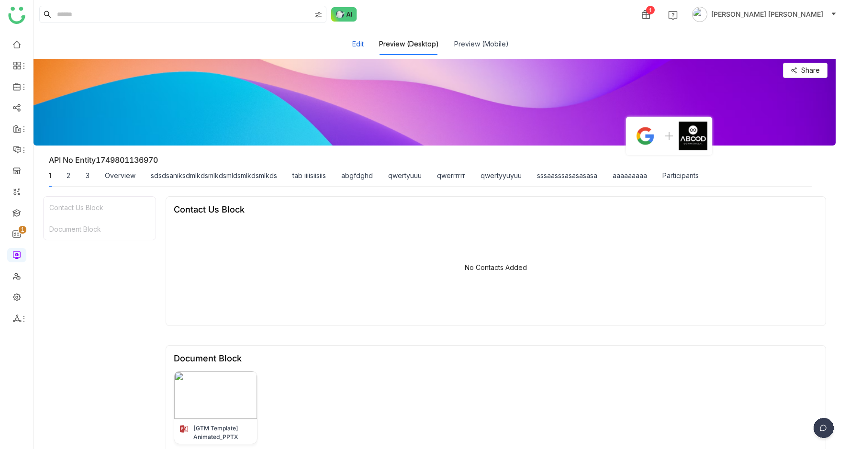
click at [360, 45] on button "Edit" at bounding box center [357, 44] width 11 height 11
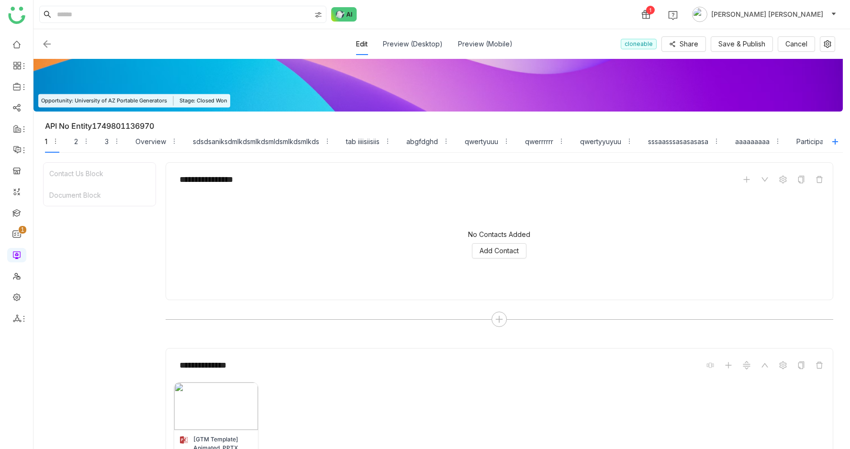
scroll to position [129, 0]
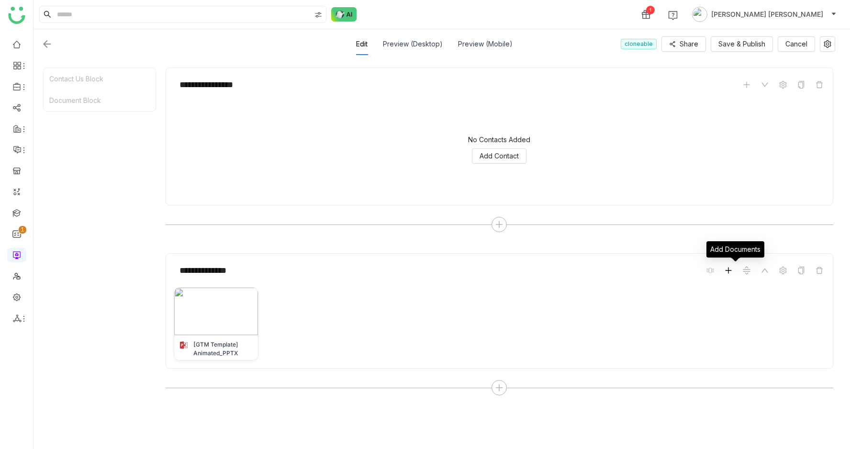
click at [732, 268] on icon at bounding box center [729, 271] width 8 height 8
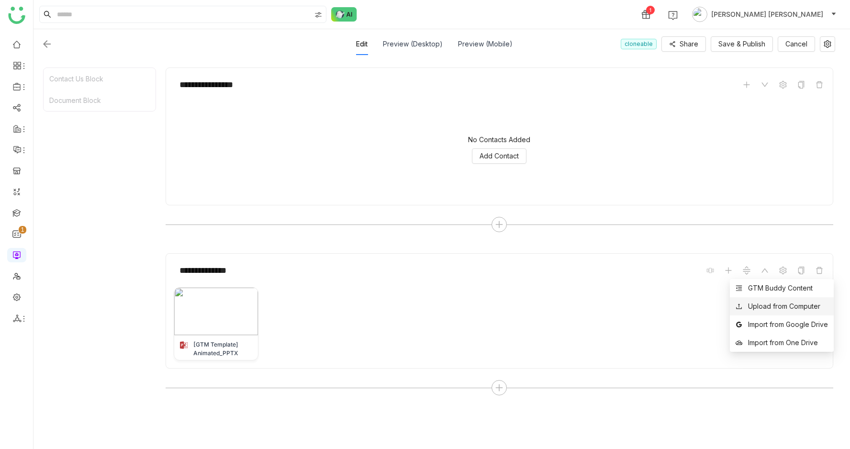
click at [752, 300] on li "Upload from Computer" at bounding box center [782, 306] width 104 height 18
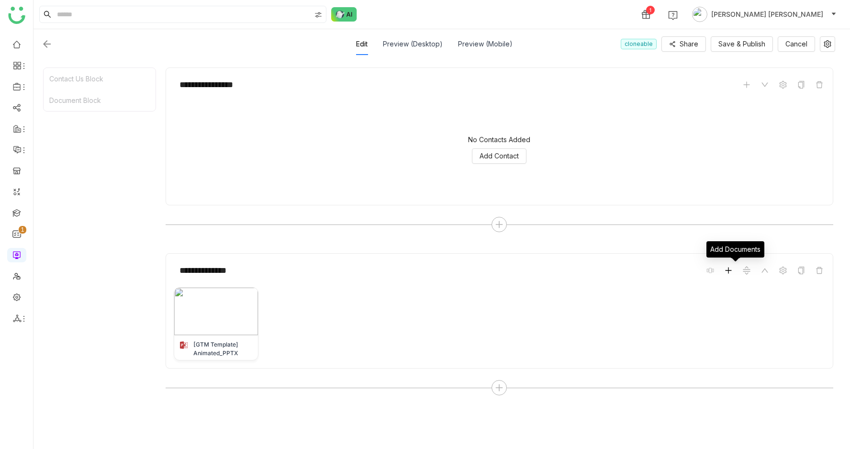
click at [728, 268] on icon at bounding box center [728, 271] width 0 height 6
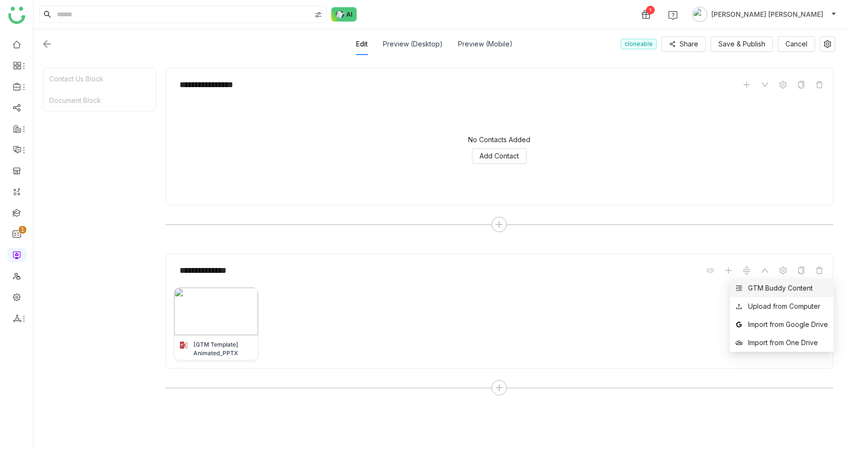
click at [753, 290] on div "GTM Buddy Content" at bounding box center [780, 288] width 65 height 11
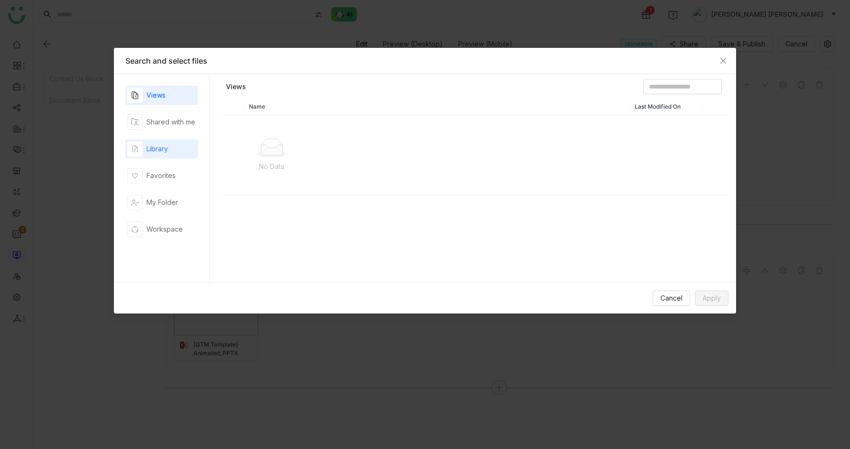
click at [168, 151] on div "Library" at bounding box center [157, 149] width 22 height 11
click at [171, 203] on div "My Folder" at bounding box center [162, 202] width 32 height 11
click at [157, 154] on div "Library" at bounding box center [157, 149] width 22 height 11
click at [668, 297] on span "Cancel" at bounding box center [671, 298] width 22 height 11
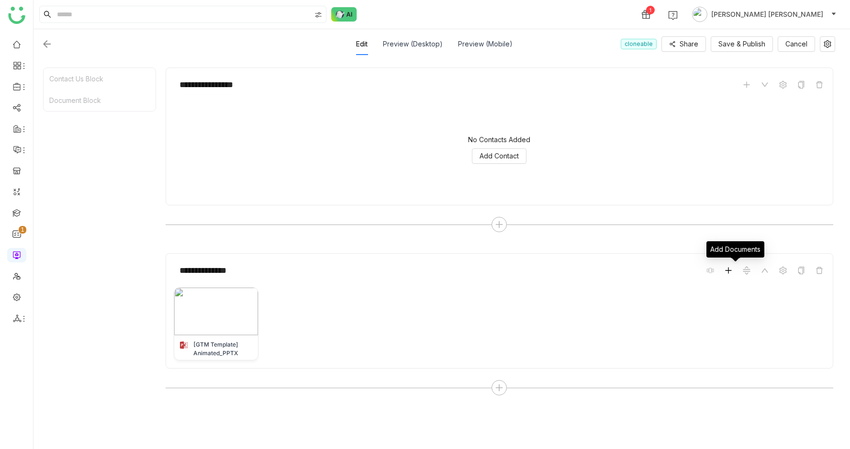
click at [728, 271] on icon at bounding box center [728, 271] width 0 height 6
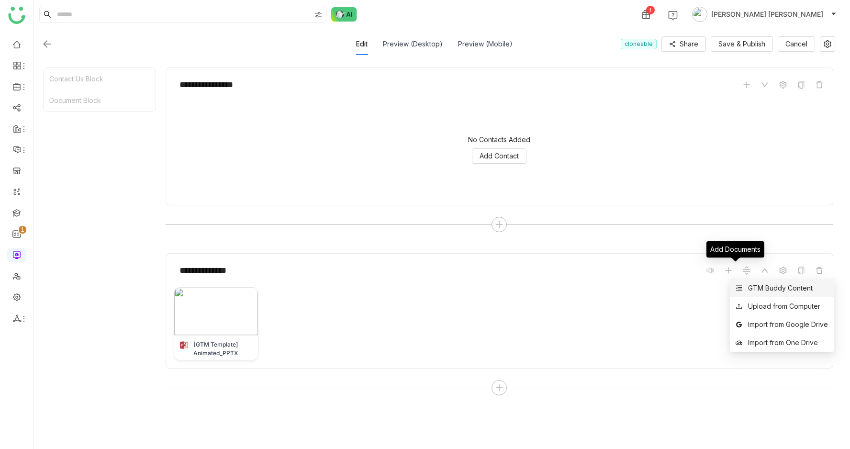
click at [747, 290] on div "GTM Buddy Content" at bounding box center [774, 288] width 77 height 11
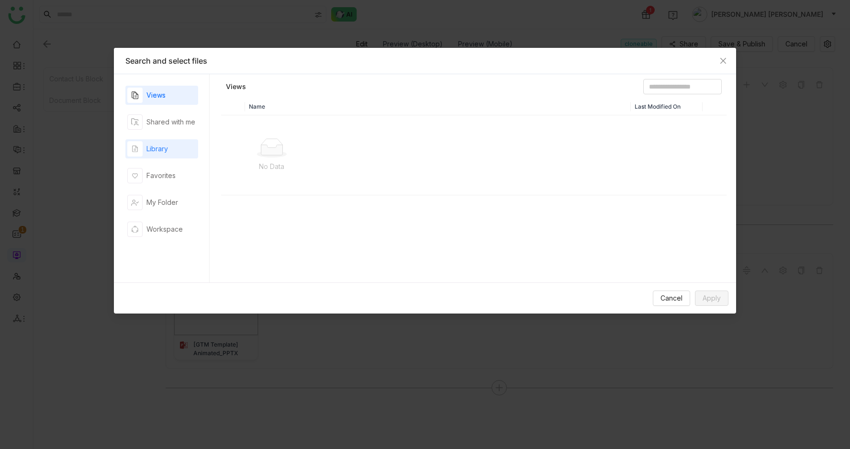
click at [163, 145] on div "Library" at bounding box center [157, 149] width 22 height 11
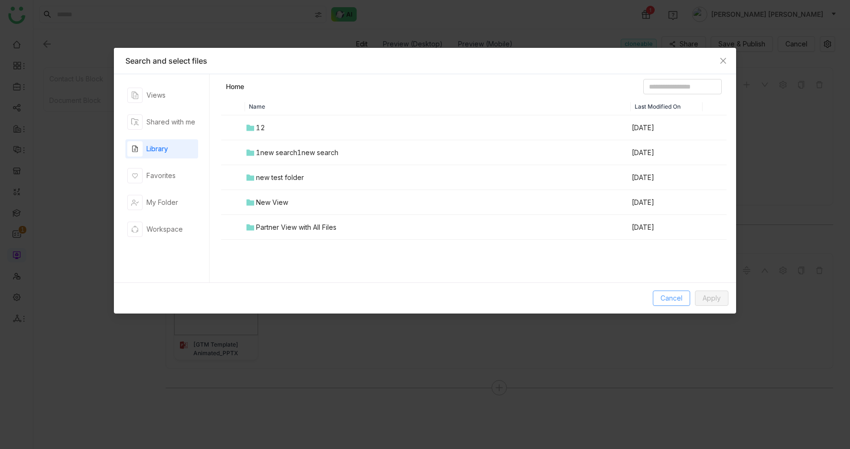
click at [662, 301] on span "Cancel" at bounding box center [671, 298] width 22 height 11
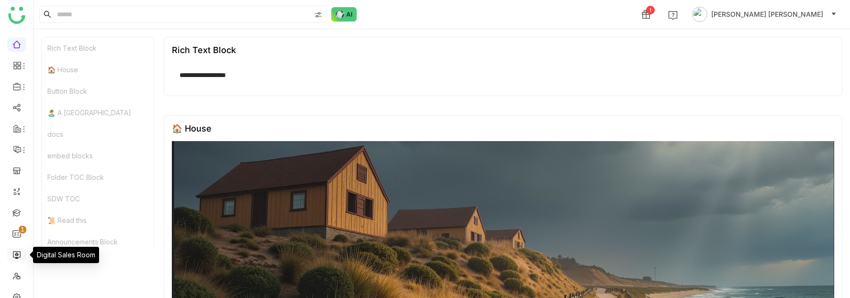
click at [15, 257] on link at bounding box center [16, 254] width 9 height 8
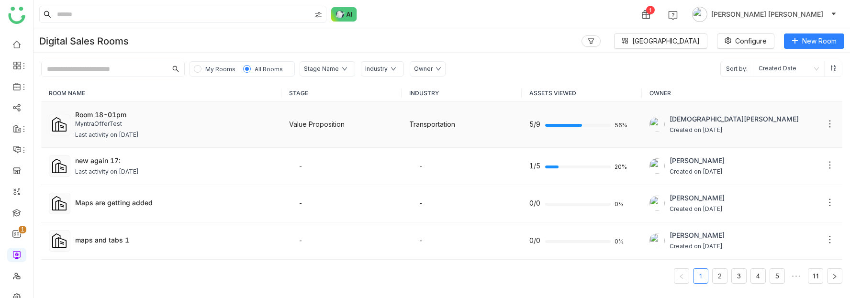
click at [191, 126] on div "MyntraOfferTest" at bounding box center [174, 124] width 199 height 9
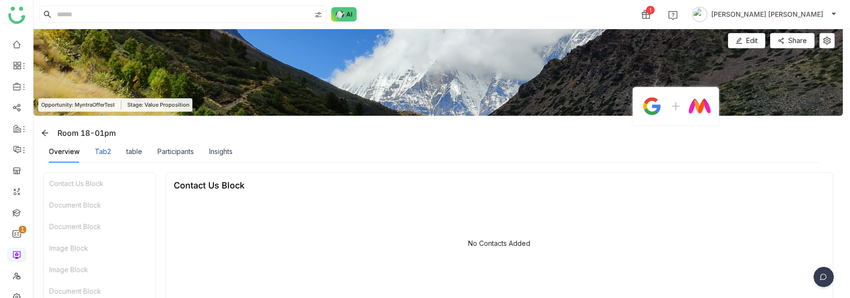
click at [105, 151] on div "Tab2" at bounding box center [103, 151] width 16 height 11
